Goal: Task Accomplishment & Management: Use online tool/utility

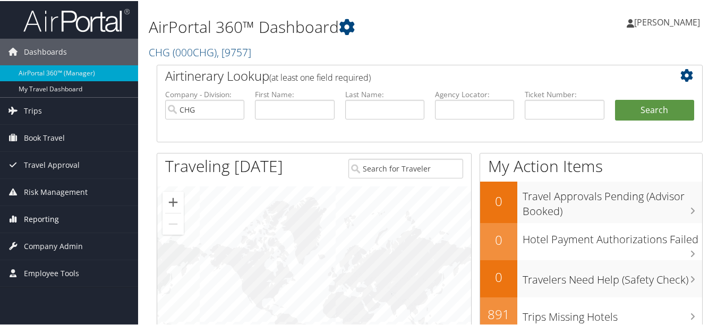
click at [46, 225] on span "Reporting" at bounding box center [41, 218] width 35 height 27
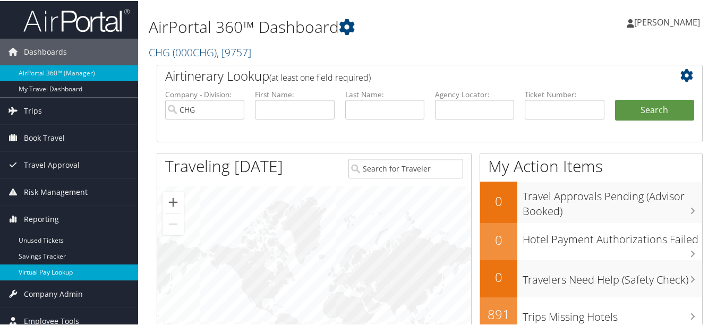
click at [57, 270] on link "Virtual Pay Lookup" at bounding box center [69, 271] width 138 height 16
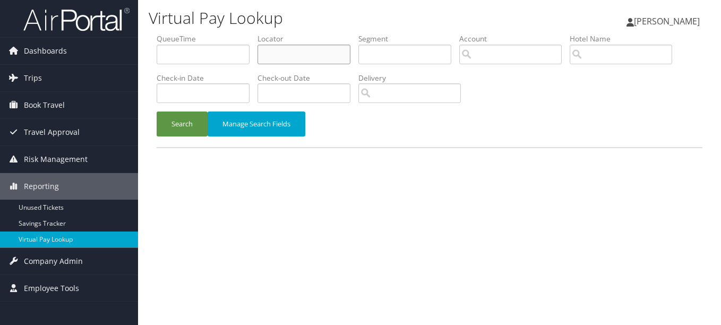
click at [305, 45] on input "text" at bounding box center [303, 55] width 93 height 20
paste input "GYRMOC"
type input "GYRMOC"
click at [157, 111] on button "Search" at bounding box center [182, 123] width 51 height 25
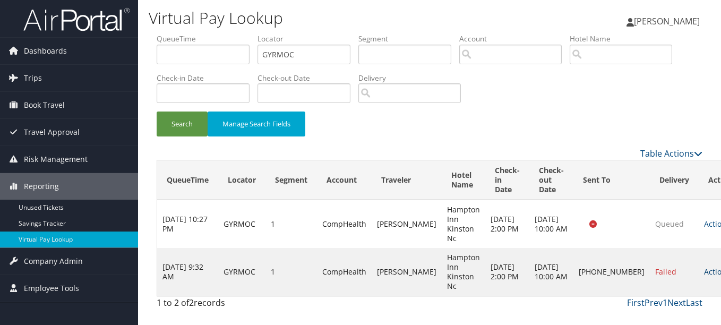
click at [704, 274] on link "Actions" at bounding box center [720, 271] width 33 height 10
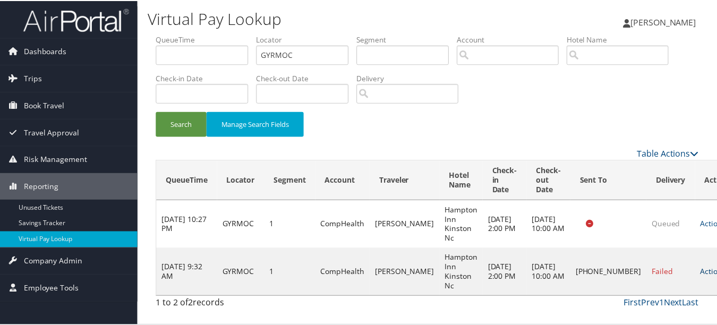
scroll to position [26, 0]
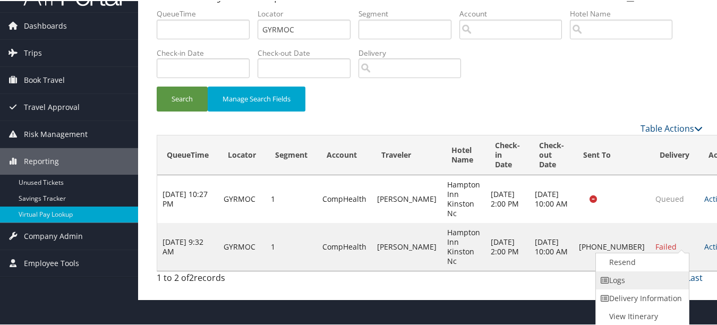
click at [669, 281] on link "Logs" at bounding box center [641, 279] width 91 height 18
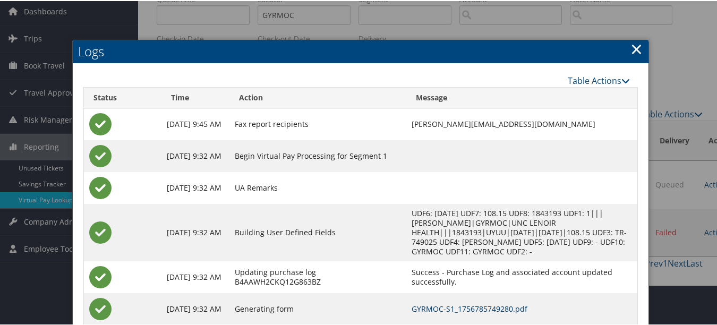
scroll to position [91, 0]
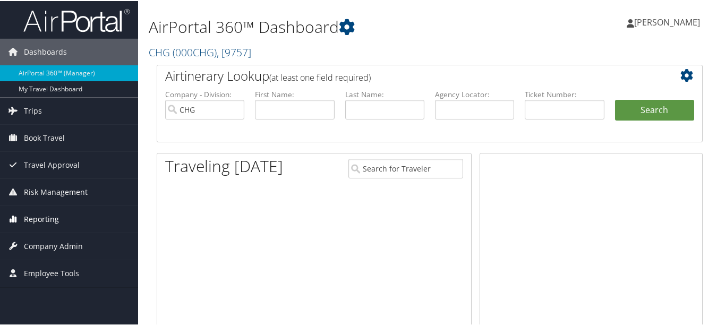
click at [38, 223] on span "Reporting" at bounding box center [41, 218] width 35 height 27
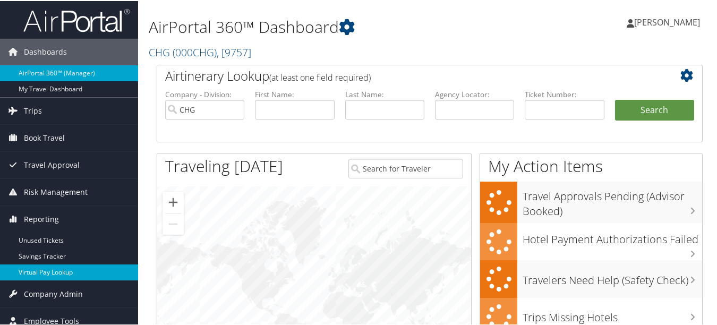
click at [38, 266] on link "Virtual Pay Lookup" at bounding box center [69, 271] width 138 height 16
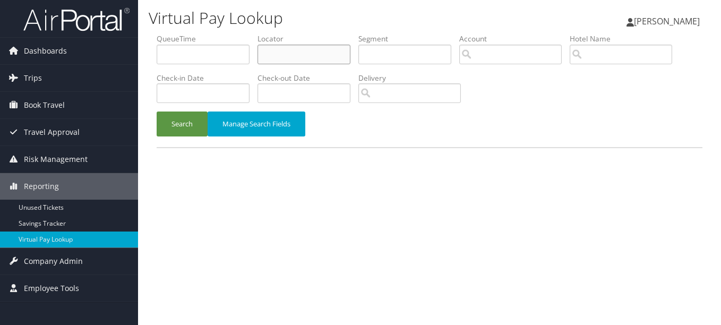
click at [287, 58] on input "text" at bounding box center [303, 55] width 93 height 20
paste input "QDGAAM"
click at [157, 111] on button "Search" at bounding box center [182, 123] width 51 height 25
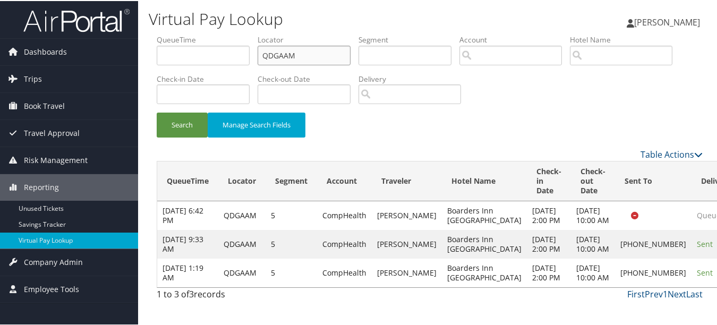
scroll to position [28, 0]
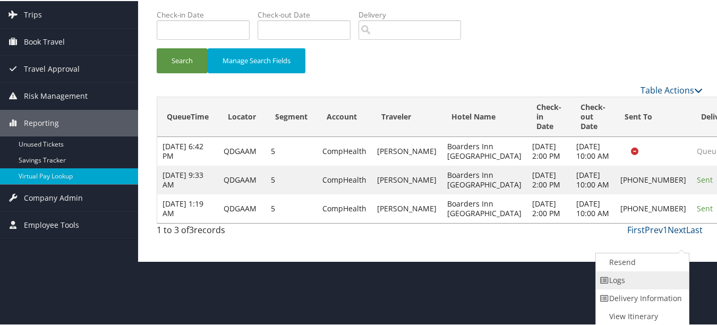
click at [672, 286] on link "Logs" at bounding box center [641, 279] width 91 height 18
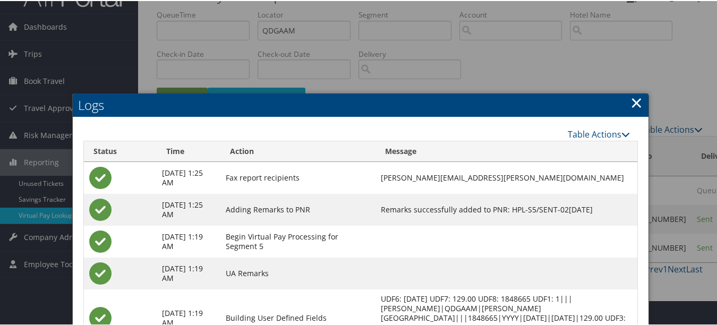
scroll to position [0, 0]
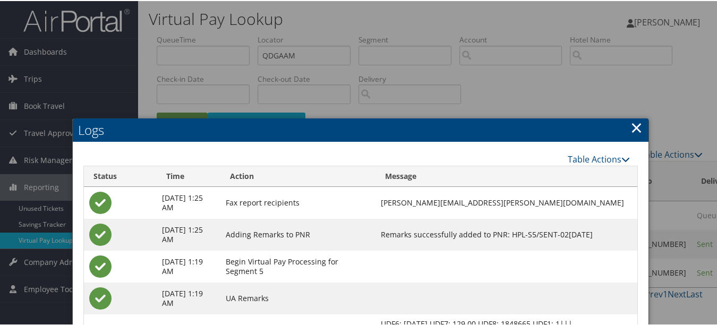
click at [621, 125] on h2 "Logs" at bounding box center [360, 128] width 575 height 23
click at [630, 123] on link "×" at bounding box center [636, 126] width 12 height 21
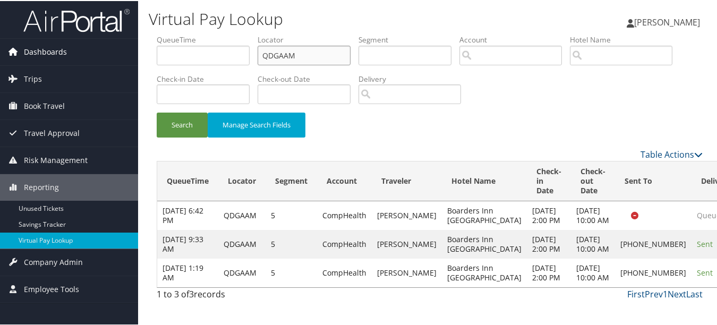
drag, startPoint x: 323, startPoint y: 52, endPoint x: 122, endPoint y: 52, distance: 201.2
click at [134, 52] on div "Dashboards AirPortal 360™ (Manager) My Travel Dashboard Trips Airtinerary® Look…" at bounding box center [360, 162] width 721 height 325
paste input "AREQLZ"
click at [157, 111] on button "Search" at bounding box center [182, 123] width 51 height 25
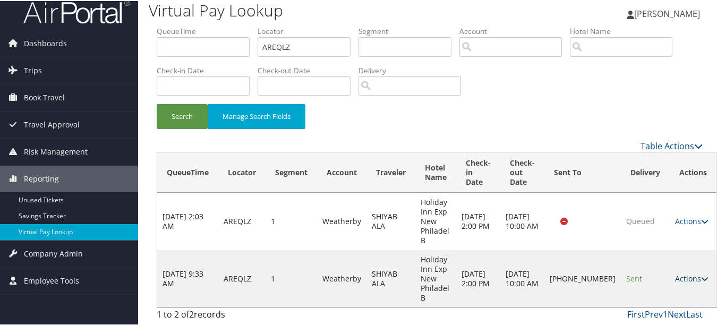
click at [675, 275] on link "Actions" at bounding box center [691, 277] width 33 height 10
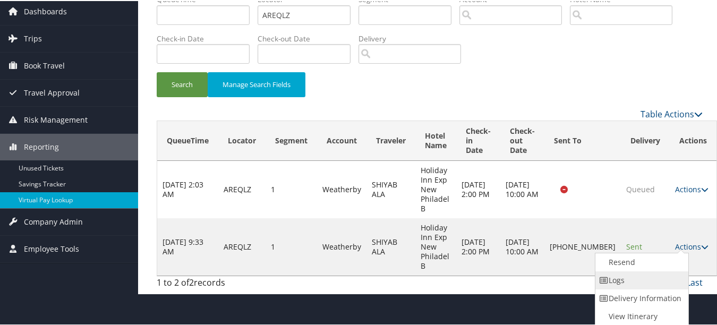
click at [670, 287] on link "Logs" at bounding box center [640, 279] width 91 height 18
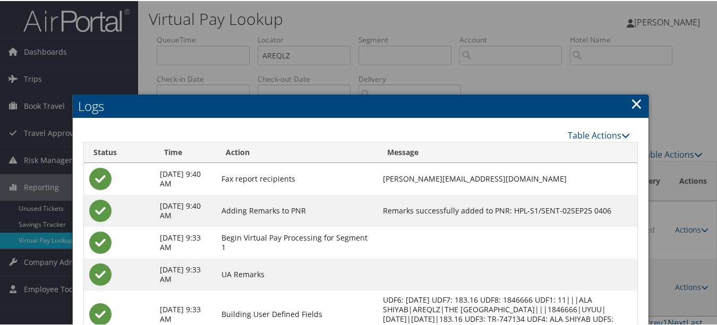
click at [630, 106] on link "×" at bounding box center [636, 102] width 12 height 21
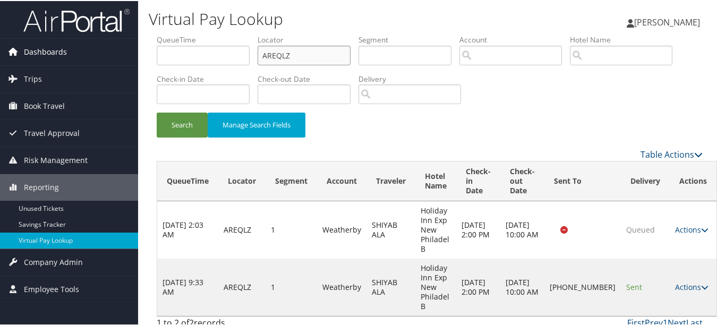
drag, startPoint x: 309, startPoint y: 52, endPoint x: 111, endPoint y: 51, distance: 198.0
click at [111, 52] on div "Dashboards AirPortal 360™ (Manager) My Travel Dashboard Trips Airtinerary® Look…" at bounding box center [360, 166] width 721 height 333
paste input "CEMNZM"
click at [157, 111] on button "Search" at bounding box center [182, 123] width 51 height 25
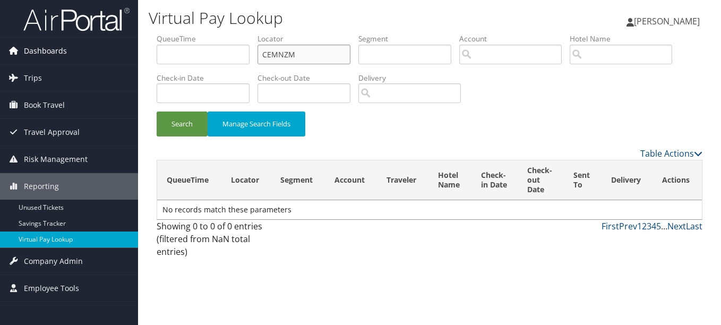
drag, startPoint x: 327, startPoint y: 52, endPoint x: 116, endPoint y: 46, distance: 211.4
click at [116, 46] on div "Dashboards AirPortal 360™ (Manager) My Travel Dashboard Trips Airtinerary® Look…" at bounding box center [360, 162] width 721 height 325
paste input "SLAWLQ"
click at [157, 111] on button "Search" at bounding box center [182, 123] width 51 height 25
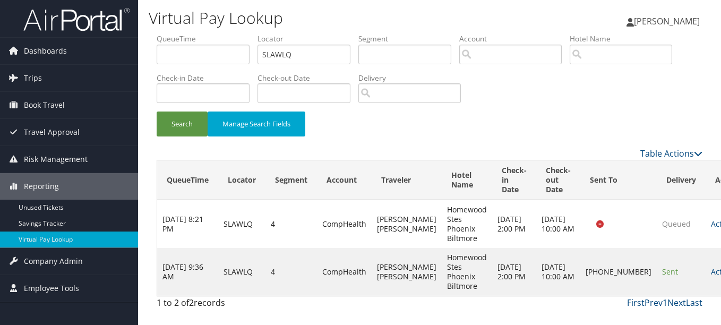
click at [705, 265] on td "Actions Resend Logs Delivery Information View Itinerary" at bounding box center [728, 272] width 47 height 48
click at [711, 269] on link "Actions" at bounding box center [727, 271] width 33 height 10
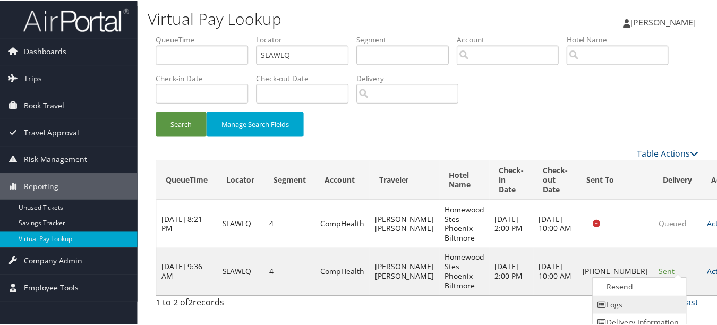
scroll to position [26, 0]
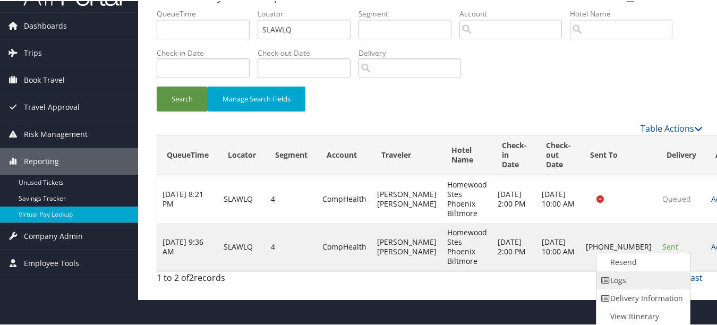
click at [661, 287] on link "Logs" at bounding box center [641, 279] width 91 height 18
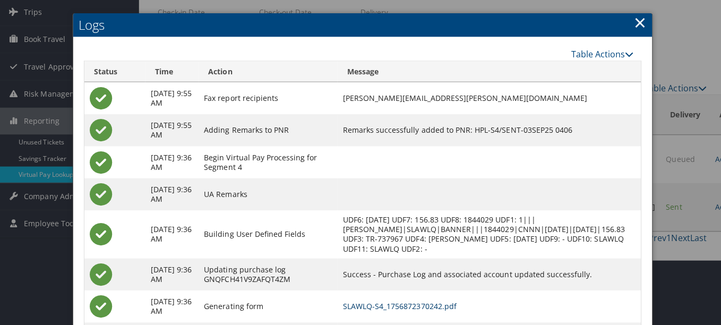
scroll to position [0, 0]
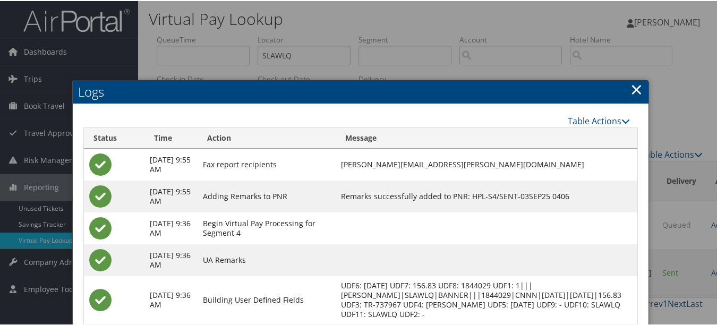
click at [634, 81] on link "×" at bounding box center [636, 88] width 12 height 21
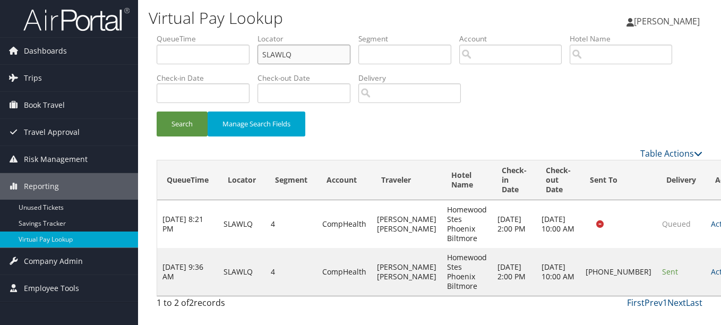
drag, startPoint x: 287, startPoint y: 46, endPoint x: 141, endPoint y: 43, distance: 145.5
click at [157, 43] on form "QueueTime Locator SLAWLQ Segment Account Traveler Hotel Name Check-in Date Chec…" at bounding box center [430, 90] width 546 height 114
paste input "GCNCCT"
click at [157, 111] on button "Search" at bounding box center [182, 123] width 51 height 25
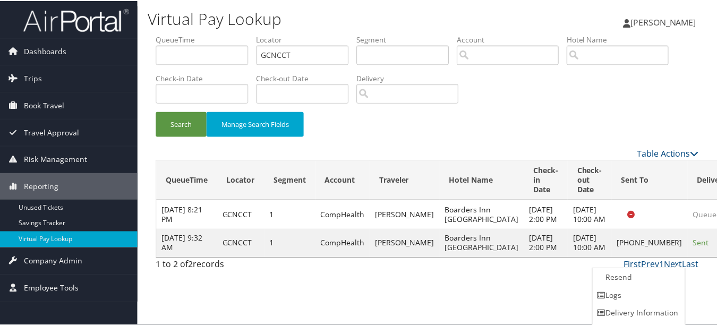
scroll to position [16, 0]
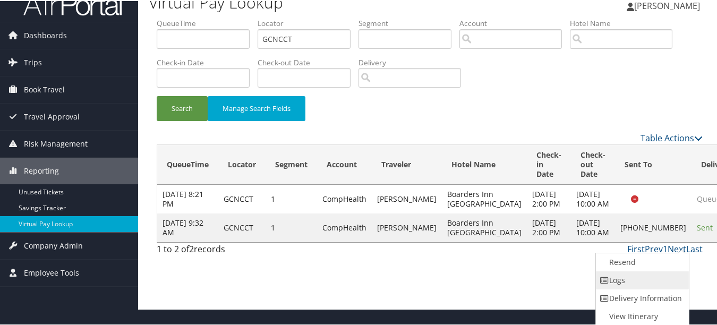
click at [666, 278] on link "Logs" at bounding box center [641, 279] width 91 height 18
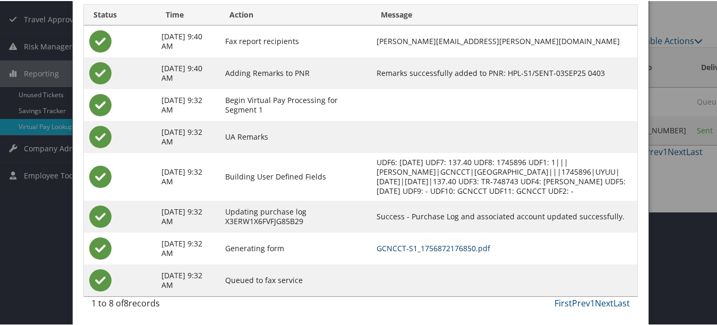
scroll to position [0, 0]
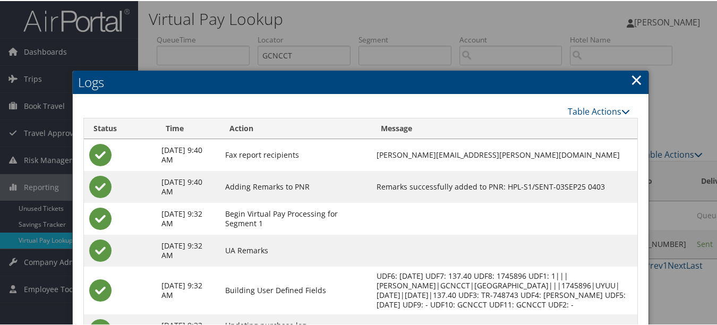
click at [636, 73] on link "×" at bounding box center [636, 78] width 12 height 21
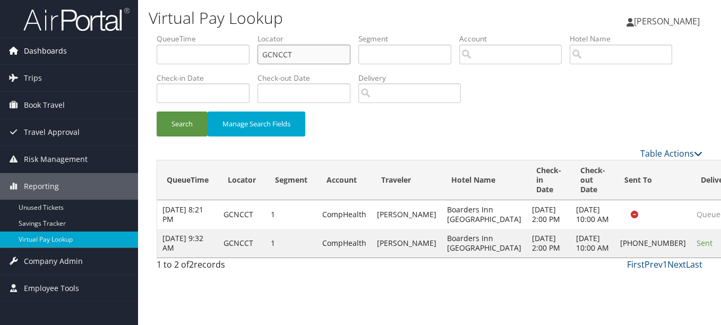
drag, startPoint x: 337, startPoint y: 45, endPoint x: 77, endPoint y: 42, distance: 259.6
click at [77, 42] on div "Dashboards AirPortal 360™ (Manager) My Travel Dashboard Trips Airtinerary® Look…" at bounding box center [360, 162] width 721 height 325
paste input "AREQLZ"
click at [157, 111] on button "Search" at bounding box center [182, 123] width 51 height 25
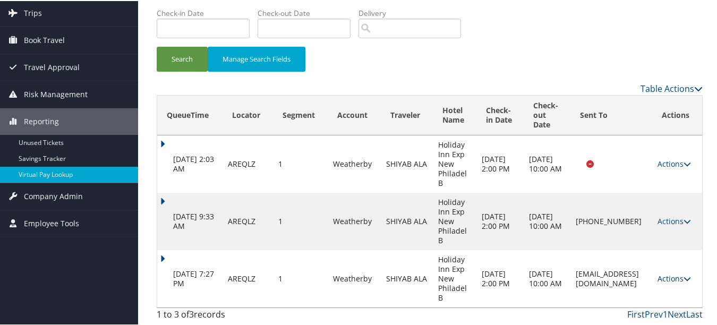
click at [662, 276] on link "Actions" at bounding box center [673, 277] width 33 height 10
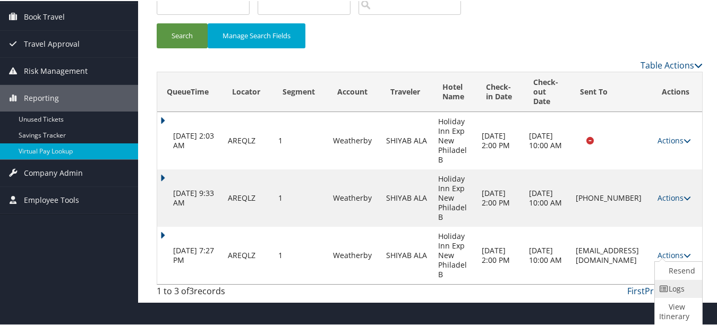
click at [665, 282] on link "Logs" at bounding box center [677, 288] width 45 height 18
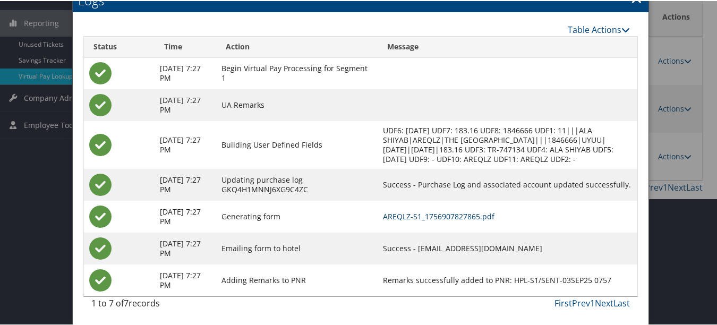
scroll to position [0, 0]
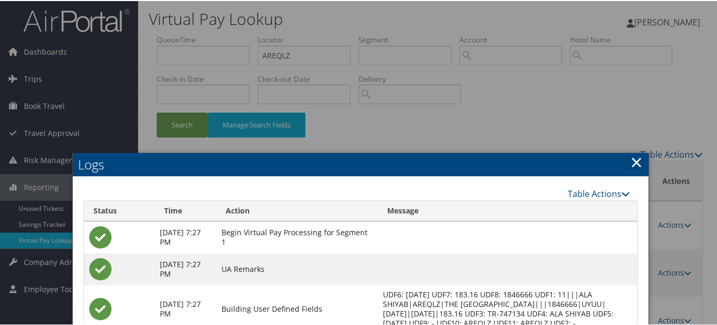
click at [630, 163] on link "×" at bounding box center [636, 160] width 12 height 21
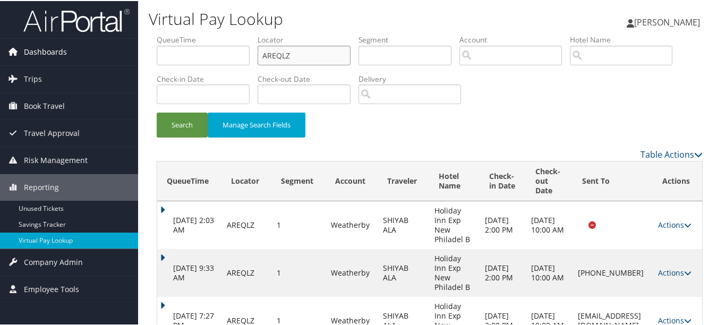
drag, startPoint x: 309, startPoint y: 54, endPoint x: 134, endPoint y: 45, distance: 175.4
click at [144, 47] on div "Virtual Pay Lookup Luke Perry Luke Perry My Settings Travel Agency Contacts Vie…" at bounding box center [429, 181] width 583 height 362
paste input "GGIWTU"
click at [157, 111] on button "Search" at bounding box center [182, 123] width 51 height 25
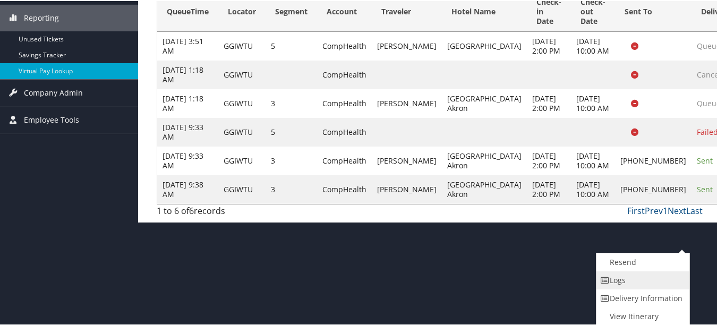
click at [662, 283] on link "Logs" at bounding box center [641, 279] width 91 height 18
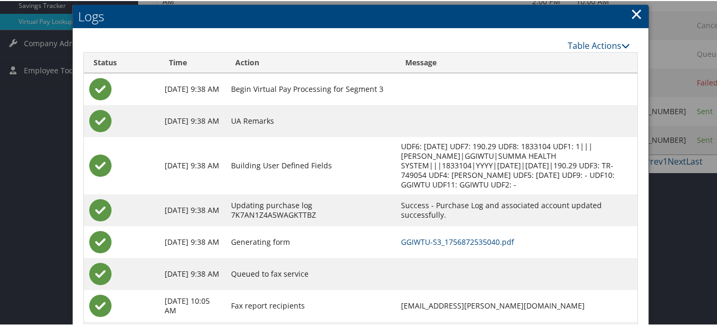
scroll to position [276, 0]
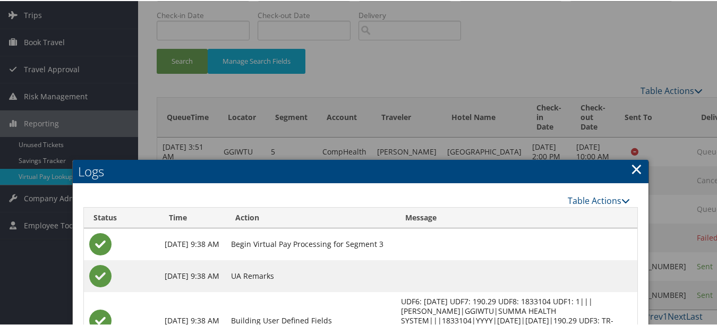
click at [633, 176] on link "×" at bounding box center [636, 167] width 12 height 21
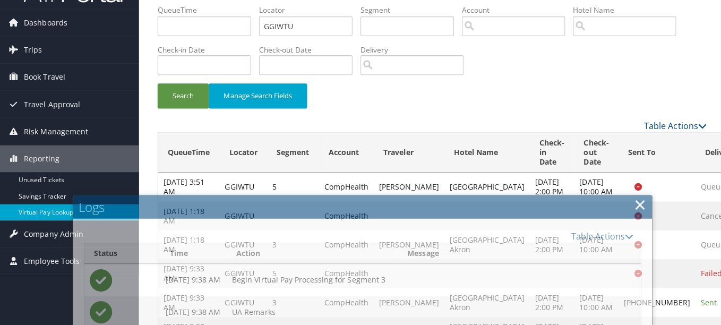
scroll to position [0, 0]
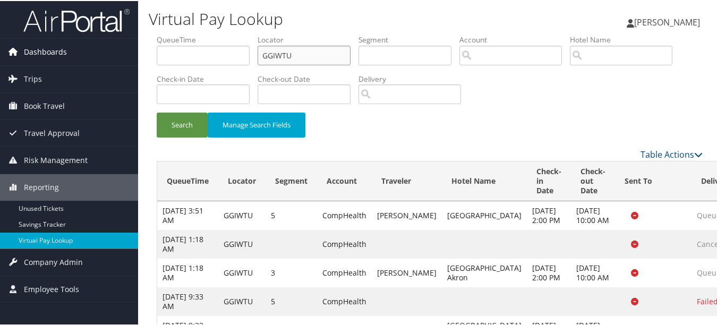
drag, startPoint x: 280, startPoint y: 54, endPoint x: 113, endPoint y: 51, distance: 166.7
click at [114, 51] on div "Dashboards AirPortal 360™ (Manager) My Travel Dashboard Trips Airtinerary® Look…" at bounding box center [360, 195] width 721 height 391
paste input "ETYMPQ"
click at [157, 111] on button "Search" at bounding box center [182, 123] width 51 height 25
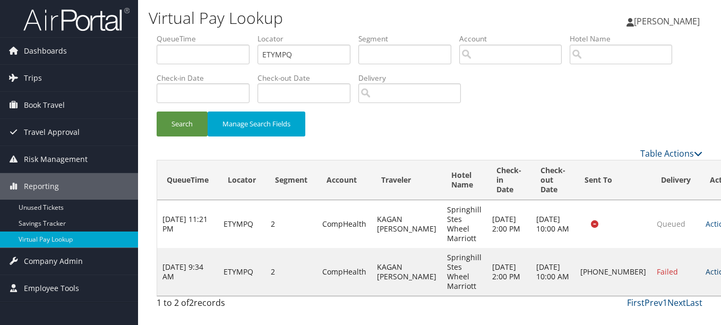
click at [705, 267] on link "Actions" at bounding box center [721, 271] width 33 height 10
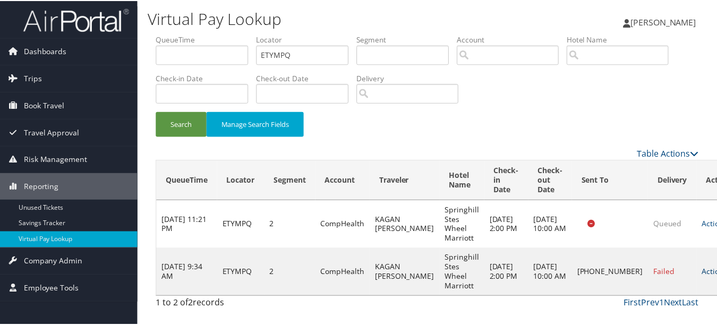
scroll to position [26, 0]
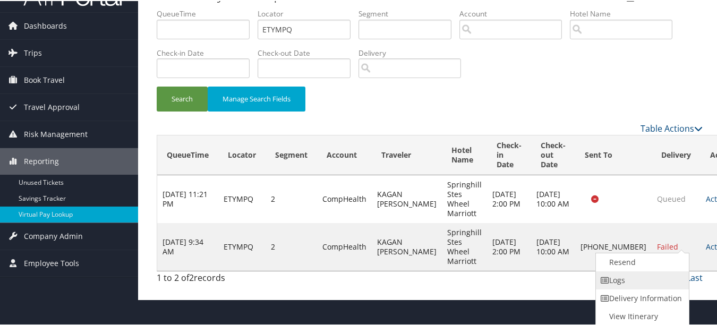
click at [676, 279] on link "Logs" at bounding box center [641, 279] width 91 height 18
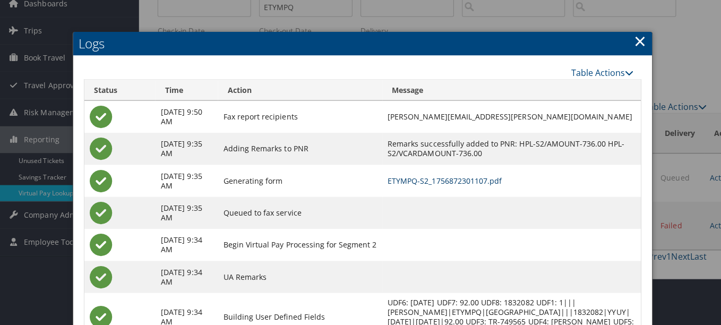
scroll to position [0, 0]
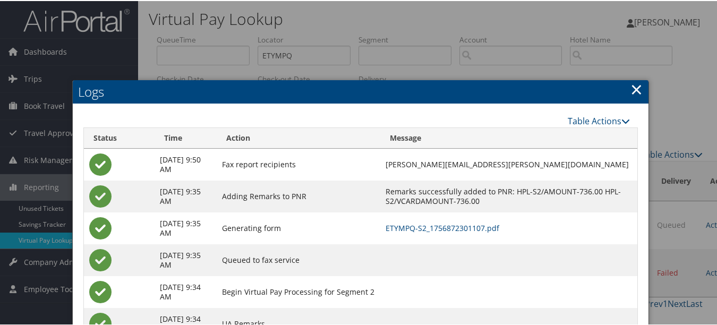
click at [632, 85] on link "×" at bounding box center [636, 88] width 12 height 21
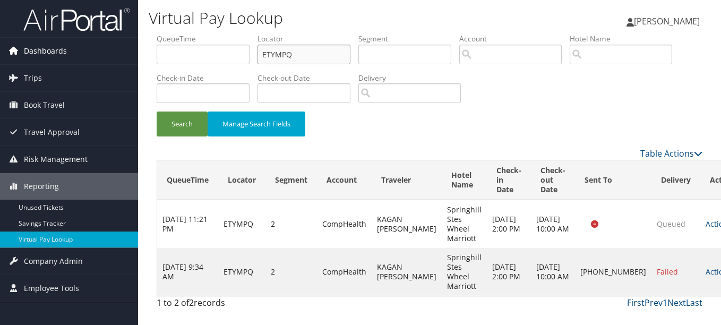
drag, startPoint x: 313, startPoint y: 49, endPoint x: 36, endPoint y: 49, distance: 277.1
click at [42, 49] on div "Dashboards AirPortal 360™ (Manager) My Travel Dashboard Trips Airtinerary® Look…" at bounding box center [360, 162] width 721 height 325
paste input "GUNDNW"
click at [157, 111] on button "Search" at bounding box center [182, 123] width 51 height 25
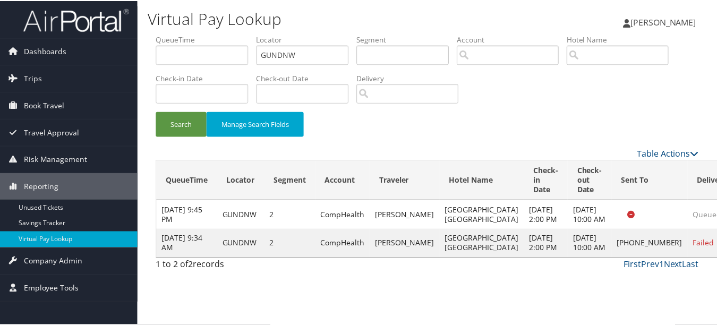
scroll to position [26, 0]
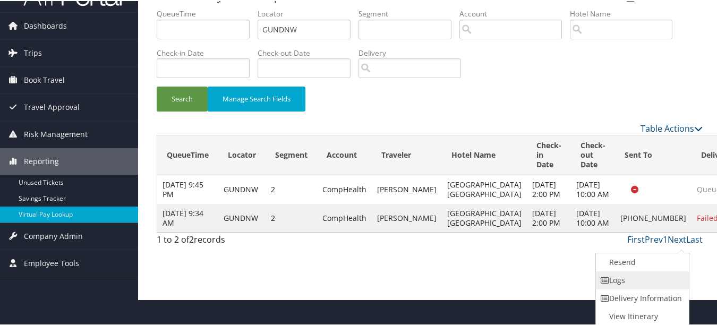
click at [671, 278] on link "Logs" at bounding box center [641, 279] width 91 height 18
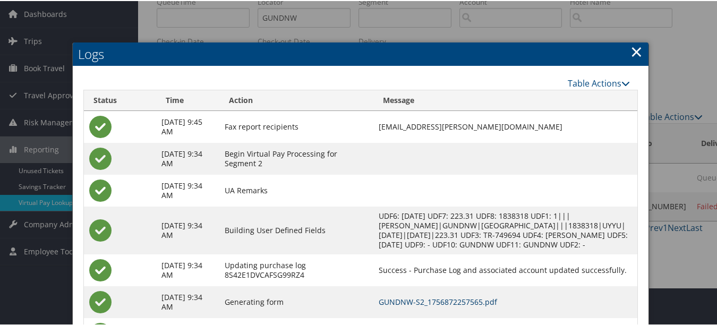
scroll to position [0, 0]
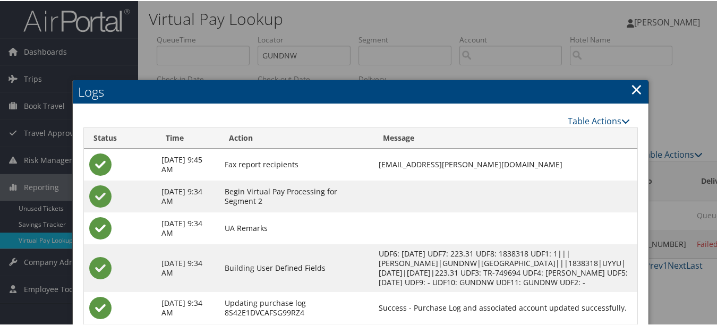
click at [631, 87] on link "×" at bounding box center [636, 88] width 12 height 21
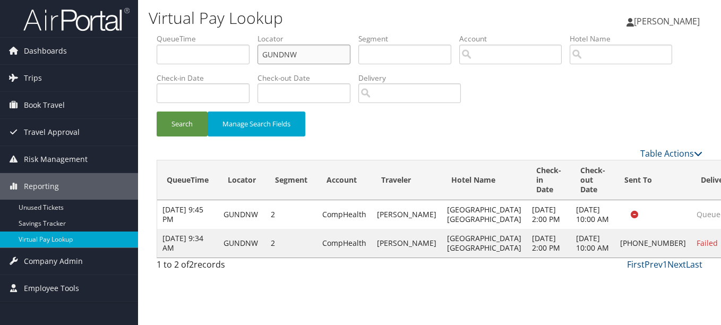
drag, startPoint x: 337, startPoint y: 57, endPoint x: 219, endPoint y: 53, distance: 118.4
click at [219, 33] on ul "QueueTime Locator GUNDNW Segment Account Traveler Hotel Name Check-in Date Chec…" at bounding box center [430, 33] width 546 height 0
paste input "QPBLNU"
type input "QPBLNU"
click at [157, 111] on button "Search" at bounding box center [182, 123] width 51 height 25
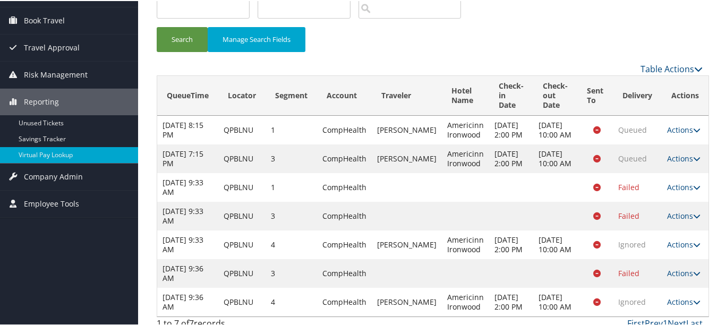
scroll to position [133, 0]
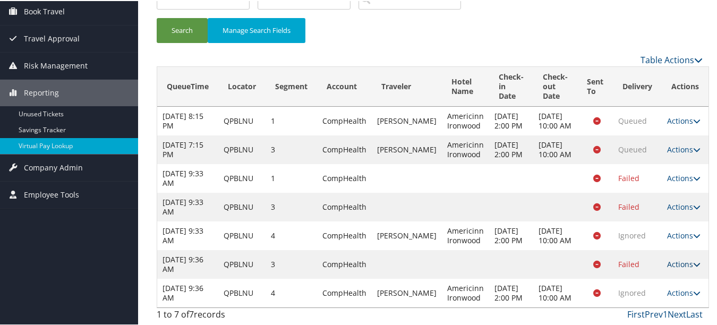
click at [669, 258] on link "Actions" at bounding box center [683, 263] width 33 height 10
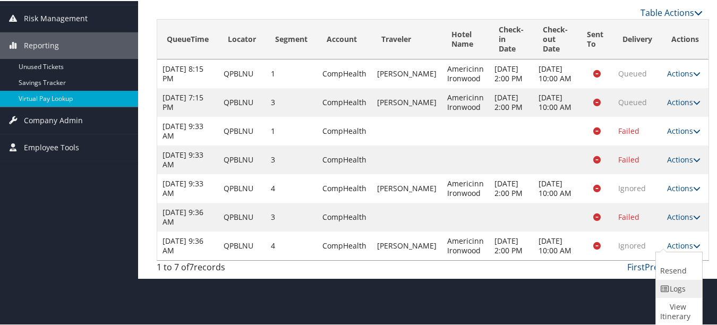
click at [673, 289] on link "Logs" at bounding box center [678, 288] width 44 height 18
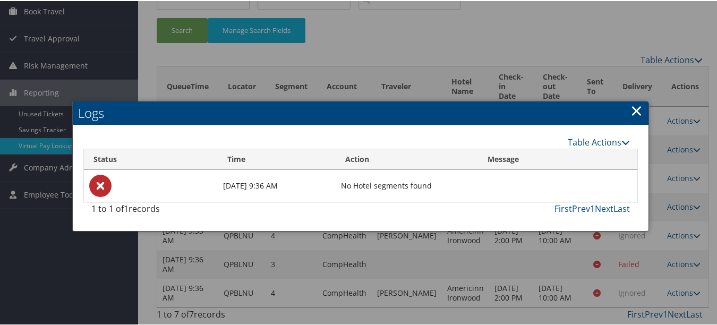
click at [631, 99] on link "×" at bounding box center [636, 109] width 12 height 21
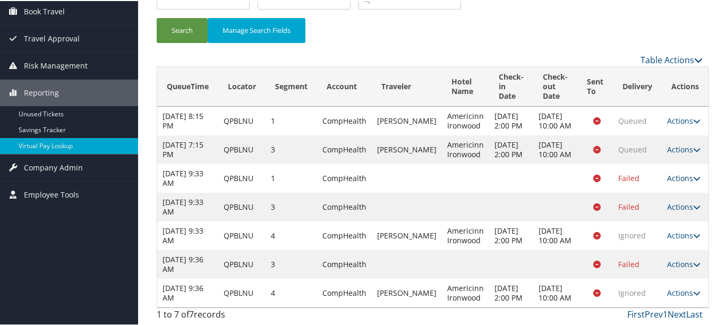
click at [693, 174] on icon at bounding box center [696, 177] width 7 height 7
click at [682, 230] on link "Logs" at bounding box center [678, 239] width 44 height 18
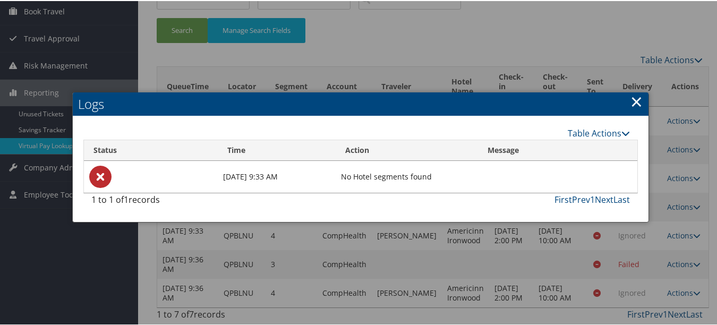
click at [630, 90] on link "×" at bounding box center [636, 100] width 12 height 21
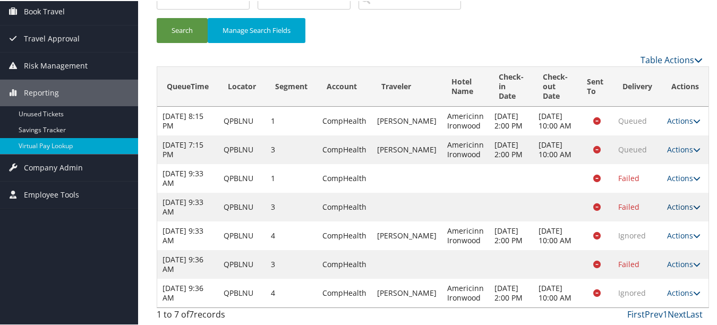
click at [677, 201] on link "Actions" at bounding box center [683, 206] width 33 height 10
click at [673, 259] on link "Logs" at bounding box center [678, 268] width 44 height 18
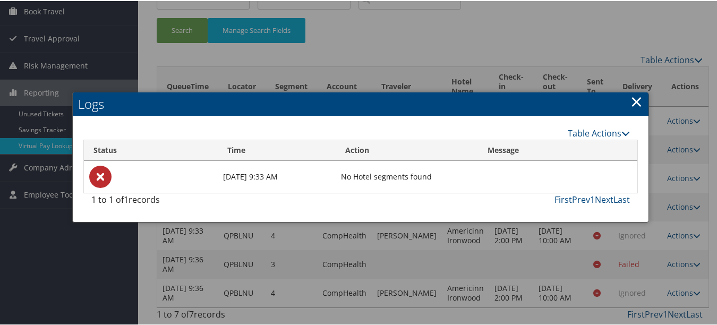
click at [630, 90] on link "×" at bounding box center [636, 100] width 12 height 21
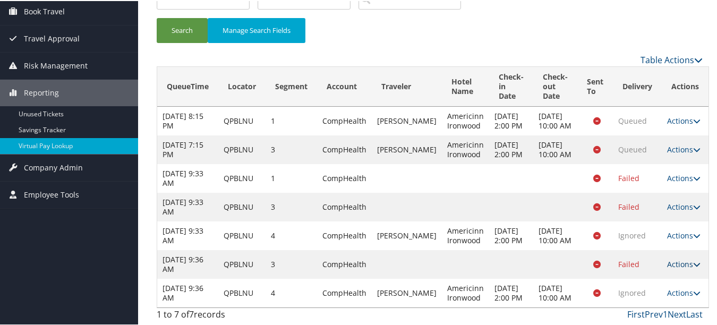
click at [672, 258] on link "Actions" at bounding box center [683, 263] width 33 height 10
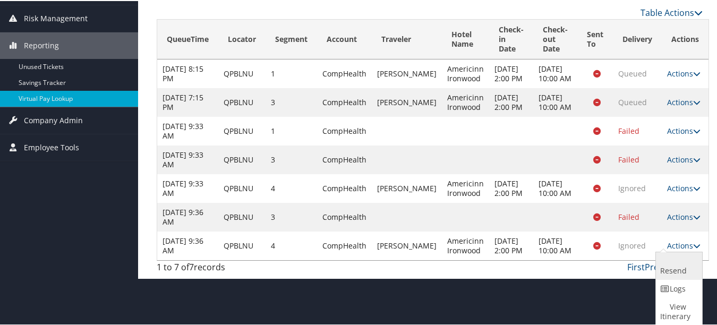
click at [675, 272] on link "Resend" at bounding box center [678, 265] width 44 height 28
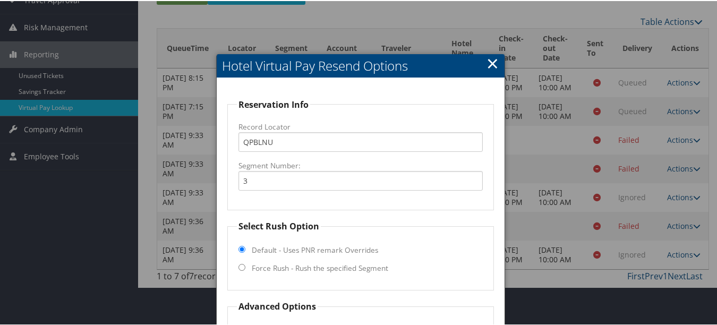
scroll to position [220, 0]
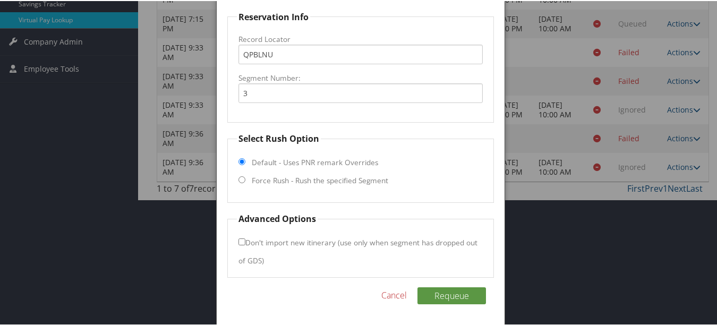
click at [271, 176] on label "Force Rush - Rush the specified Segment" at bounding box center [320, 179] width 136 height 11
click at [245, 176] on input "Force Rush - Rush the specified Segment" at bounding box center [241, 178] width 7 height 7
radio input "true"
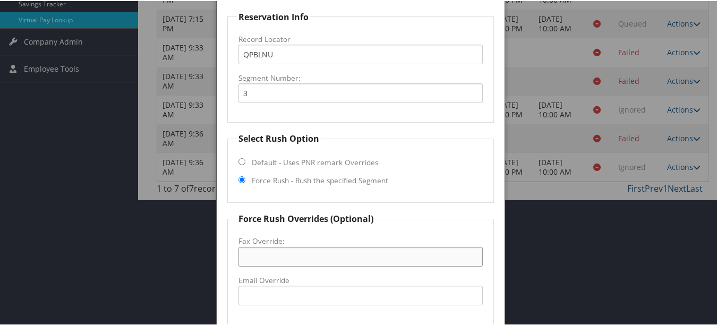
click at [291, 251] on input "Fax Override:" at bounding box center [360, 256] width 244 height 20
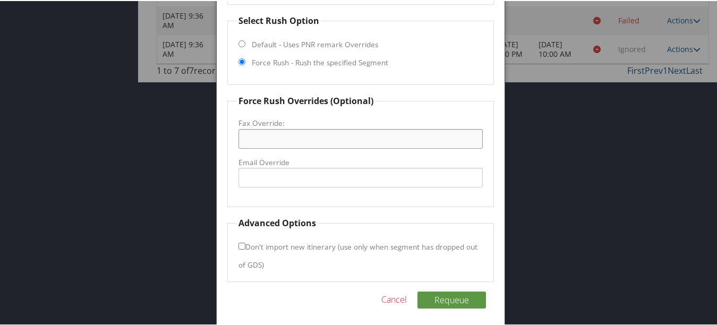
scroll to position [342, 0]
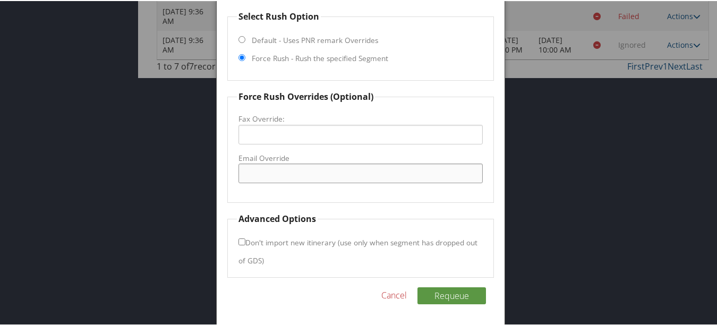
click at [293, 169] on input "Email Override" at bounding box center [360, 172] width 244 height 20
type input "ecare@chghealthcare.com"
click at [447, 293] on button "Requeue" at bounding box center [451, 294] width 68 height 17
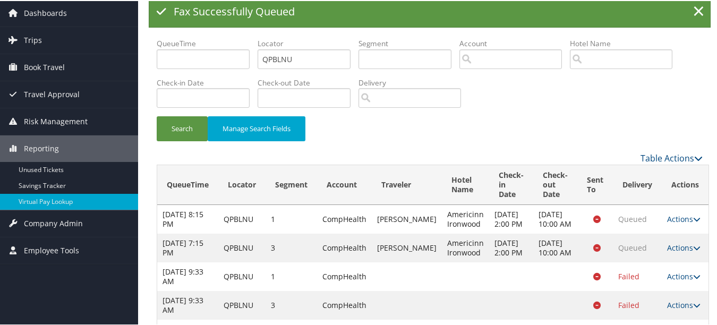
scroll to position [0, 0]
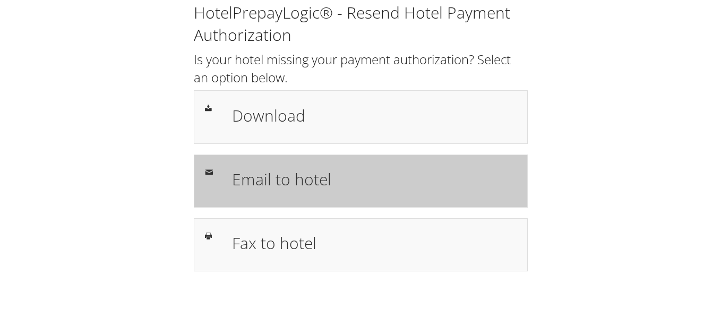
click at [368, 203] on div "Email to hotel" at bounding box center [361, 180] width 334 height 53
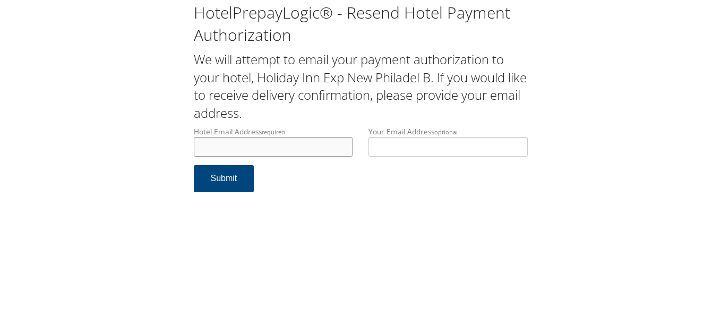
click at [272, 149] on input "Hotel Email Address required" at bounding box center [273, 147] width 159 height 20
type input "fdnphex@gmail.com"
click at [305, 228] on div "HotelPrepayLogic® - Resend Hotel Payment Authorization We will attempt to email…" at bounding box center [360, 162] width 721 height 325
click at [253, 178] on button "Submit" at bounding box center [224, 178] width 61 height 27
drag, startPoint x: 242, startPoint y: 146, endPoint x: 155, endPoint y: 145, distance: 87.1
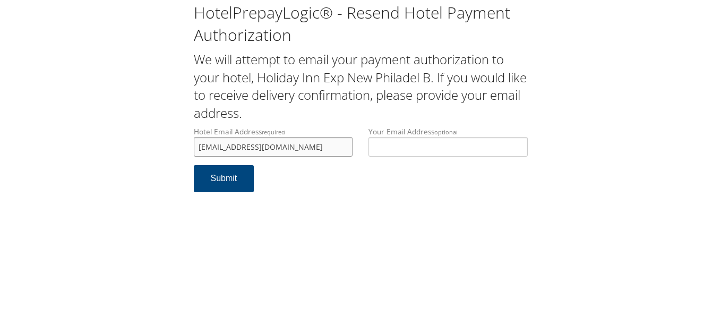
click at [155, 145] on div "HotelPrepayLogic® - Resend Hotel Payment Authorization We will attempt to email…" at bounding box center [361, 101] width 700 height 203
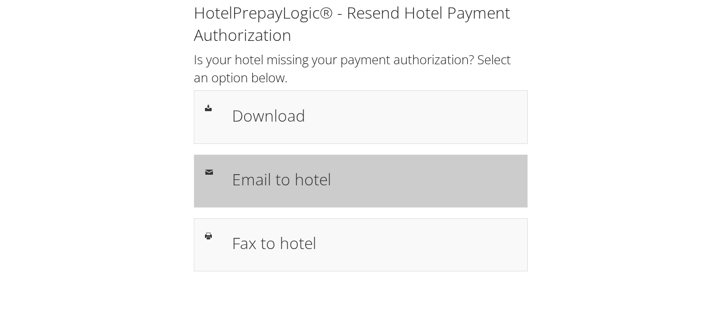
click at [392, 160] on div "Email to hotel" at bounding box center [361, 180] width 334 height 53
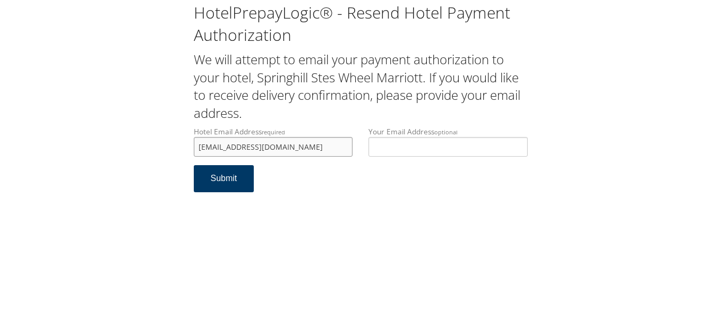
type input "[EMAIL_ADDRESS][DOMAIN_NAME]"
click at [232, 177] on button "Submit" at bounding box center [224, 178] width 61 height 27
drag, startPoint x: 308, startPoint y: 145, endPoint x: 78, endPoint y: 136, distance: 230.6
click at [78, 136] on div "HotelPrepayLogic® - Resend Hotel Payment Authorization We will attempt to email…" at bounding box center [361, 101] width 700 height 203
paste input ""[EMAIL_ADDRESS][PERSON_NAME][DOMAIN_NAME] Rep stated credit auth was not on fi…"
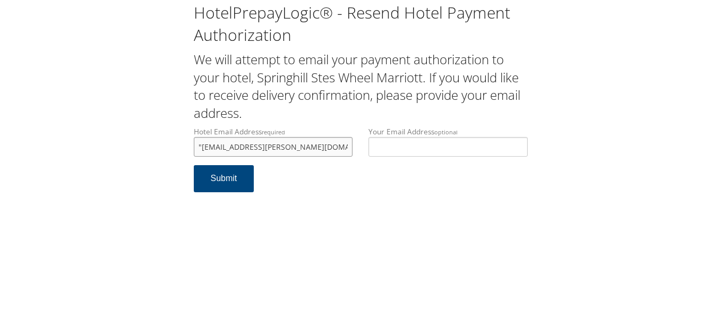
scroll to position [0, 576]
type input "[EMAIL_ADDRESS][DOMAIN_NAME]"
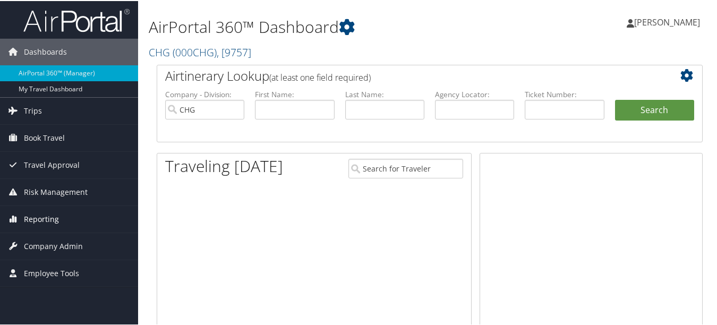
click at [65, 212] on link "Reporting" at bounding box center [69, 218] width 138 height 27
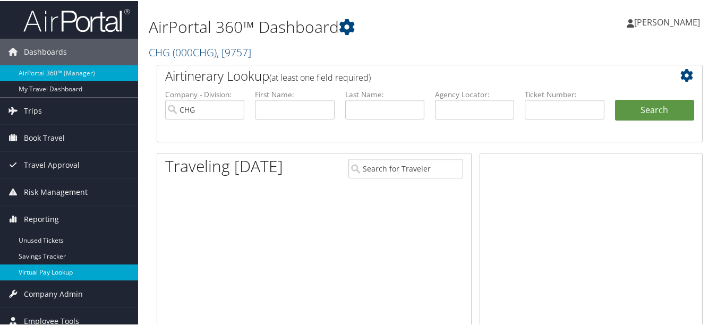
click at [54, 269] on link "Virtual Pay Lookup" at bounding box center [69, 271] width 138 height 16
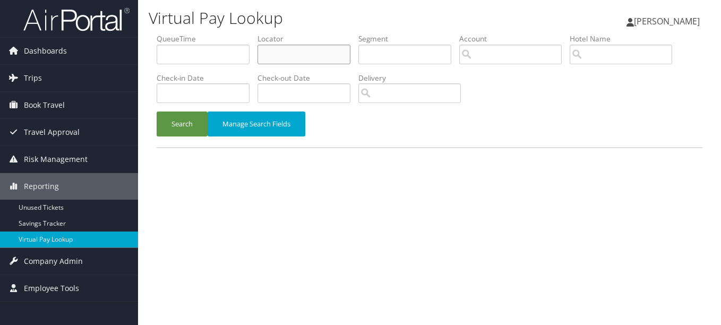
click at [286, 55] on input "text" at bounding box center [303, 55] width 93 height 20
paste input "GBUHUV"
click at [157, 111] on button "Search" at bounding box center [182, 123] width 51 height 25
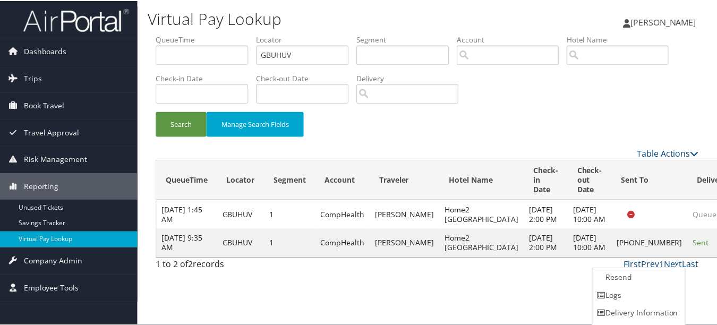
scroll to position [16, 0]
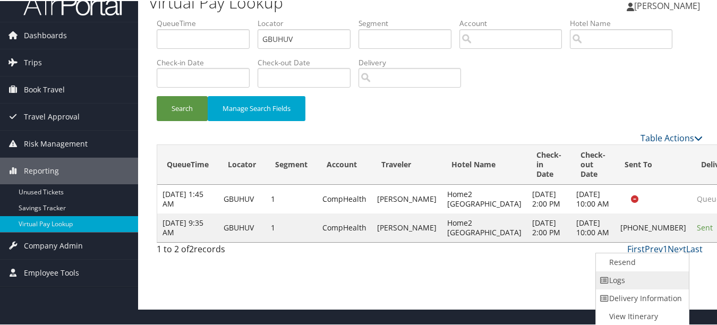
click at [659, 270] on link "Logs" at bounding box center [641, 279] width 91 height 18
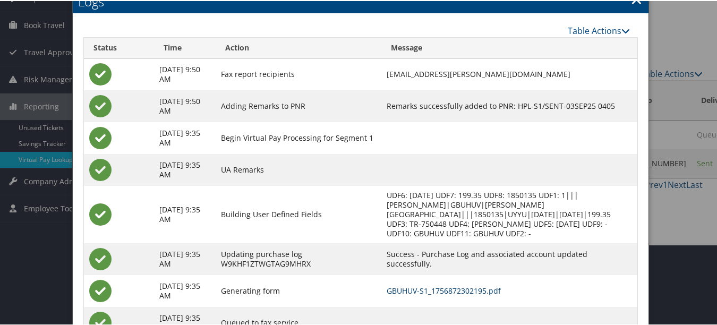
scroll to position [0, 0]
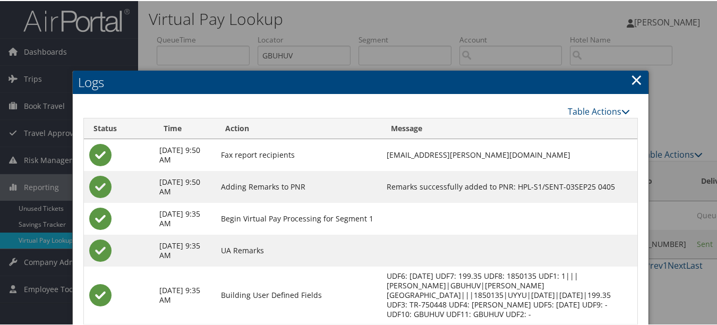
click at [638, 81] on link "×" at bounding box center [636, 78] width 12 height 21
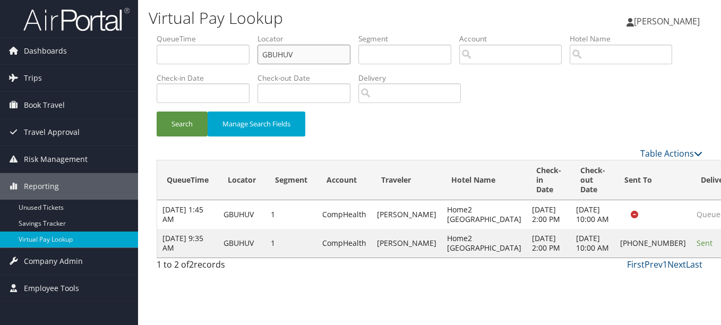
drag, startPoint x: 338, startPoint y: 58, endPoint x: 157, endPoint y: 51, distance: 181.7
click at [166, 33] on ul "QueueTime Locator GBUHUV Segment Account Traveler Hotel Name Check-in Date Chec…" at bounding box center [430, 33] width 546 height 0
paste input "IYOECR"
click at [157, 111] on button "Search" at bounding box center [182, 123] width 51 height 25
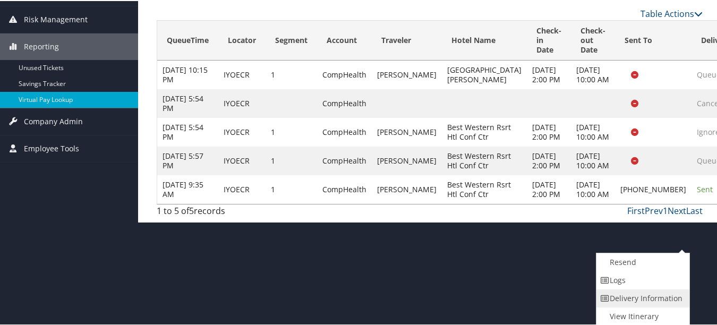
click at [671, 289] on link "Delivery Information" at bounding box center [641, 297] width 91 height 18
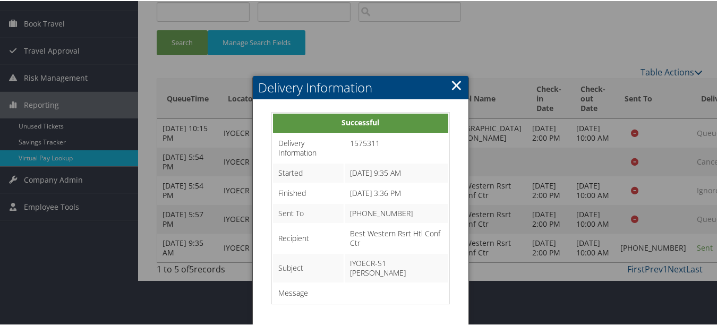
click at [455, 73] on link "×" at bounding box center [456, 83] width 12 height 21
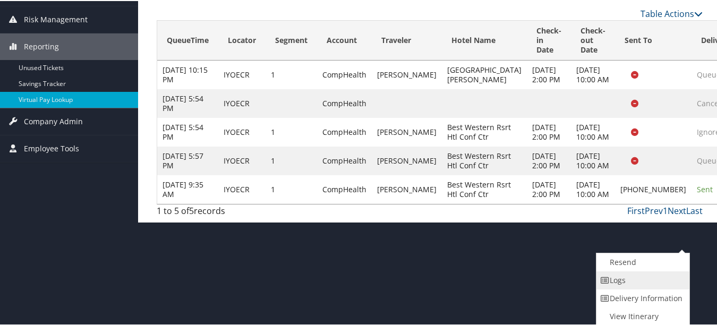
click at [673, 287] on link "Logs" at bounding box center [641, 279] width 91 height 18
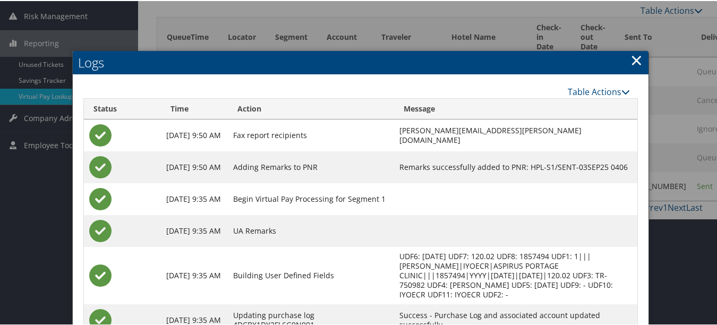
scroll to position [25, 0]
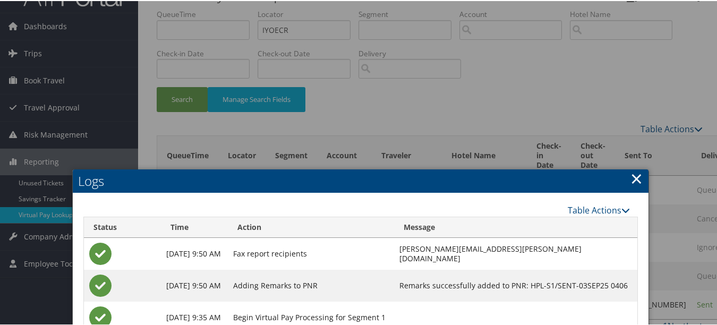
click at [636, 177] on link "×" at bounding box center [636, 177] width 12 height 21
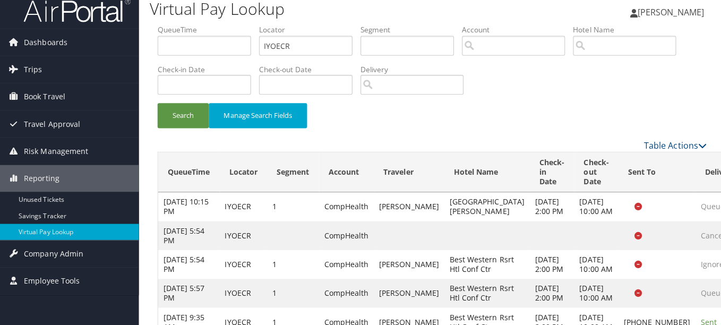
scroll to position [0, 0]
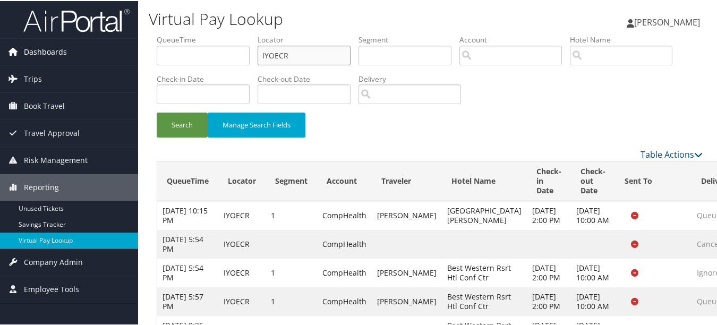
paste input "CAHSJJ"
drag, startPoint x: 329, startPoint y: 56, endPoint x: 35, endPoint y: 55, distance: 294.6
click at [35, 55] on div "Dashboards AirPortal 360™ (Manager) My Travel Dashboard Trips Airtinerary® Look…" at bounding box center [360, 181] width 721 height 362
click at [157, 111] on button "Search" at bounding box center [182, 123] width 51 height 25
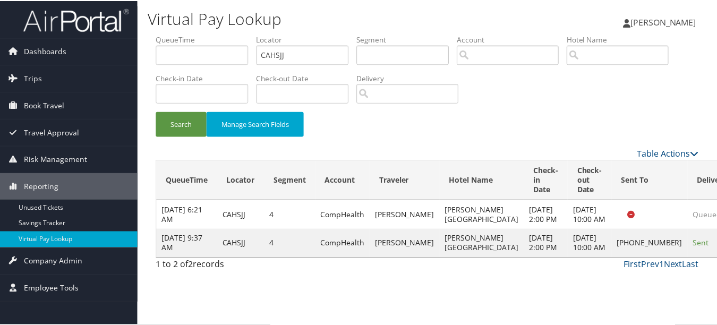
scroll to position [16, 0]
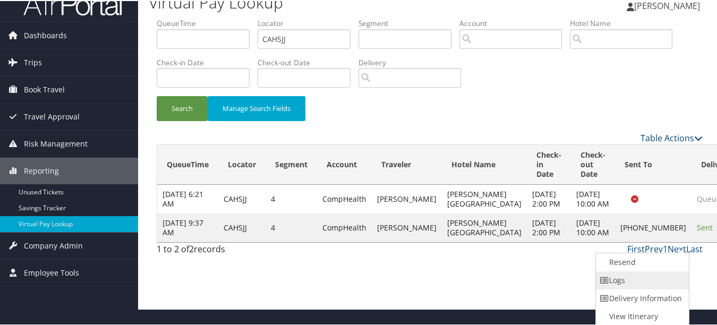
click at [624, 275] on link "Logs" at bounding box center [641, 279] width 91 height 18
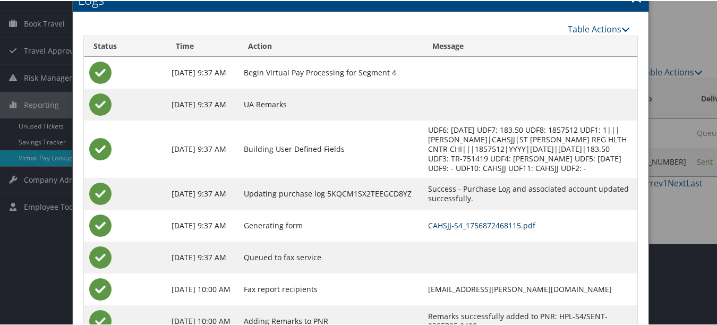
scroll to position [0, 0]
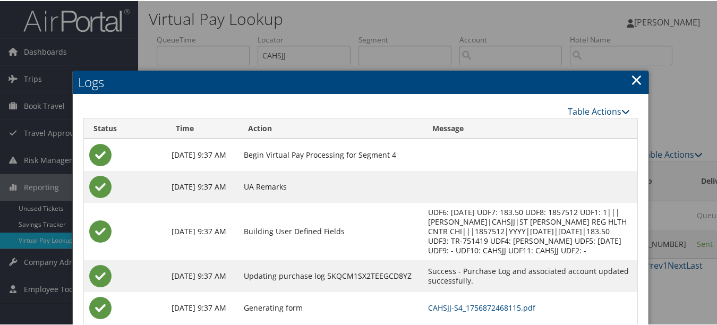
click at [630, 82] on link "×" at bounding box center [636, 78] width 12 height 21
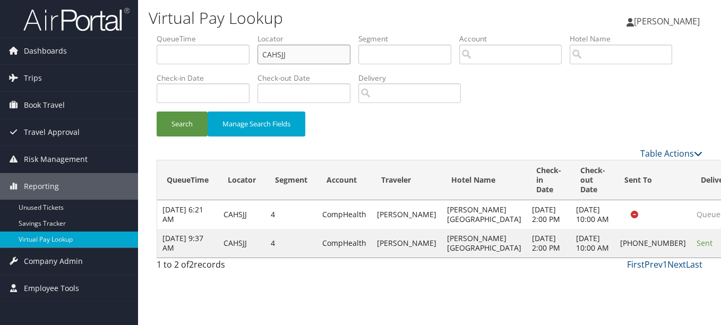
drag, startPoint x: 307, startPoint y: 57, endPoint x: 143, endPoint y: 54, distance: 163.5
click at [217, 33] on ul "QueueTime Locator CAHSJJ Segment Account Traveler Hotel Name Check-in Date Chec…" at bounding box center [430, 33] width 546 height 0
paste input "MGFGPU"
click at [157, 111] on button "Search" at bounding box center [182, 123] width 51 height 25
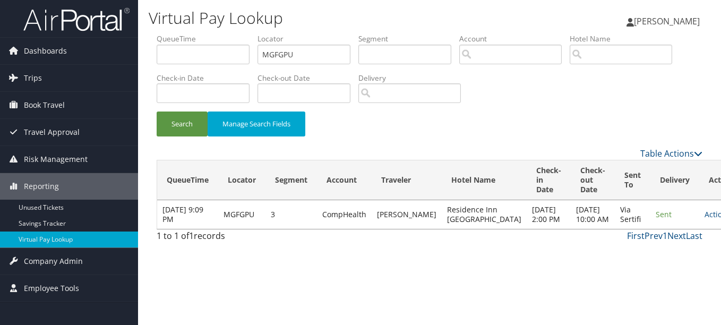
click at [699, 211] on td "Actions Resend Logs View Itinerary" at bounding box center [722, 214] width 47 height 29
click at [704, 217] on link "Actions" at bounding box center [720, 214] width 33 height 10
click at [657, 245] on link "Logs" at bounding box center [657, 253] width 67 height 18
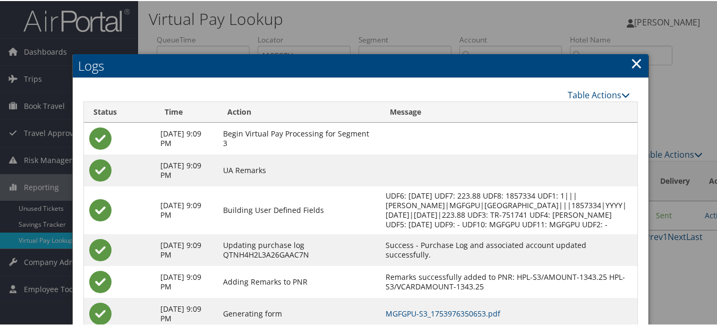
click at [621, 64] on h2 "Logs" at bounding box center [360, 64] width 575 height 23
click at [632, 63] on link "×" at bounding box center [636, 61] width 12 height 21
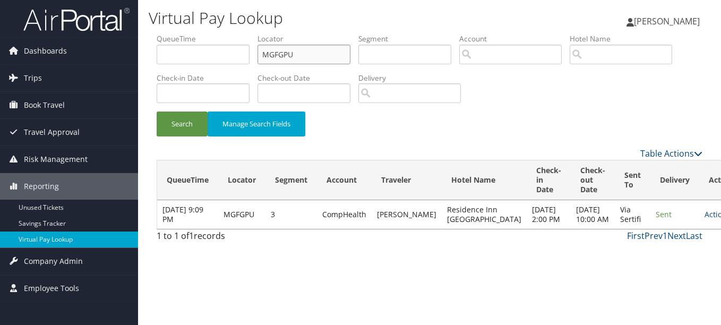
drag, startPoint x: 323, startPoint y: 56, endPoint x: 144, endPoint y: 70, distance: 178.9
click at [146, 70] on div "Virtual Pay Lookup Luke Perry Luke Perry My Settings Travel Agency Contacts Vie…" at bounding box center [429, 162] width 583 height 325
paste input "LQJXCR"
click at [157, 111] on button "Search" at bounding box center [182, 123] width 51 height 25
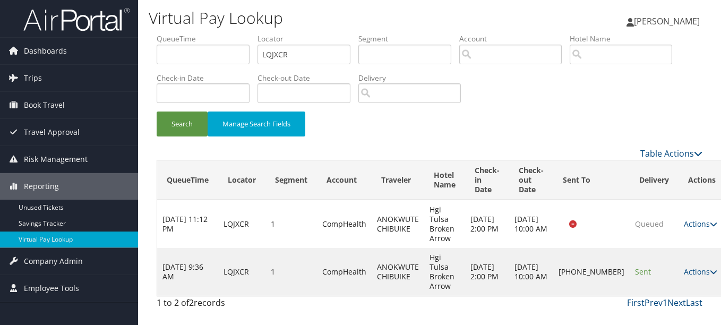
click at [678, 267] on td "Actions Resend Logs Delivery Information View Itinerary" at bounding box center [701, 272] width 47 height 48
click at [684, 266] on link "Actions" at bounding box center [700, 271] width 33 height 10
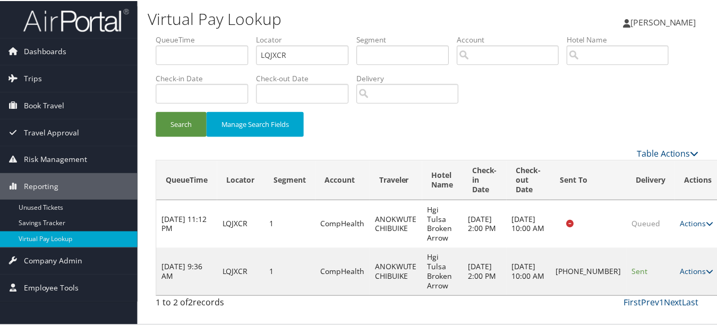
scroll to position [16, 0]
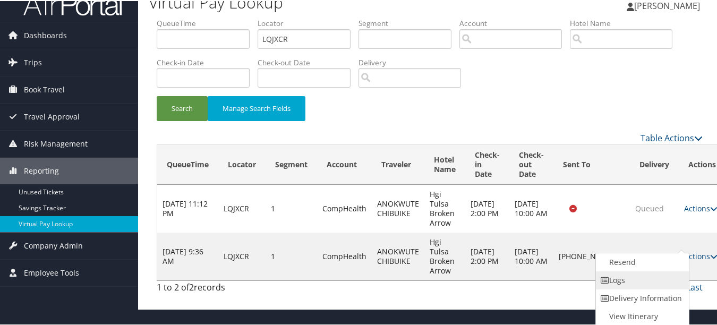
click at [664, 277] on link "Logs" at bounding box center [641, 279] width 91 height 18
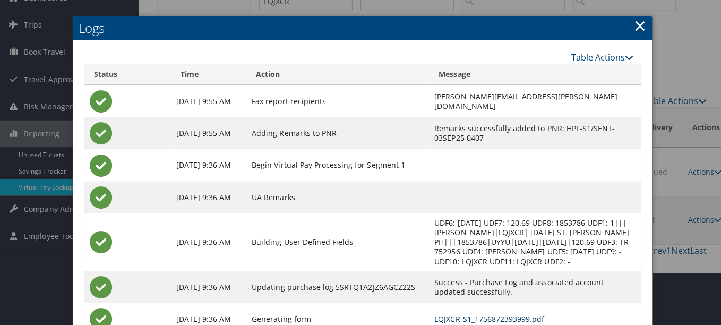
scroll to position [0, 0]
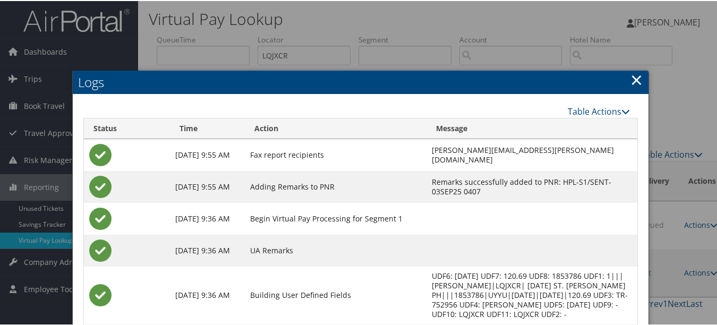
drag, startPoint x: 619, startPoint y: 80, endPoint x: 626, endPoint y: 79, distance: 6.9
click at [619, 79] on h2 "Logs" at bounding box center [360, 81] width 575 height 23
click at [635, 79] on link "×" at bounding box center [636, 78] width 12 height 21
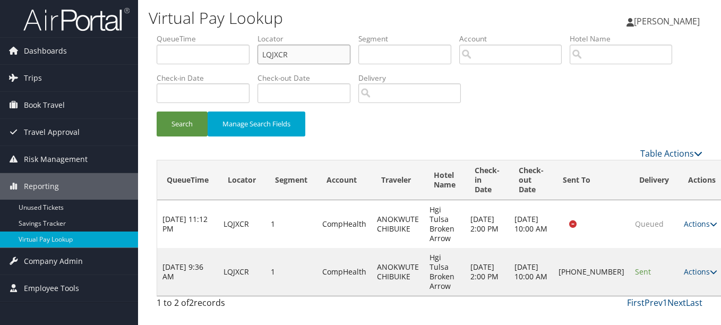
drag, startPoint x: 286, startPoint y: 56, endPoint x: 181, endPoint y: 55, distance: 104.6
click at [181, 33] on ul "QueueTime Locator LQJXCR Segment Account Traveler Hotel Name Check-in Date Chec…" at bounding box center [430, 33] width 546 height 0
paste input "OKNTSD"
click at [157, 111] on button "Search" at bounding box center [182, 123] width 51 height 25
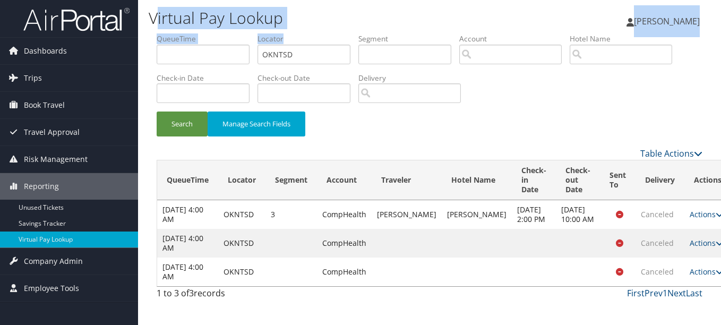
click at [153, 27] on div "Virtual Pay Lookup Luke Perry Luke Perry My Settings Travel Agency Contacts Vie…" at bounding box center [429, 162] width 583 height 325
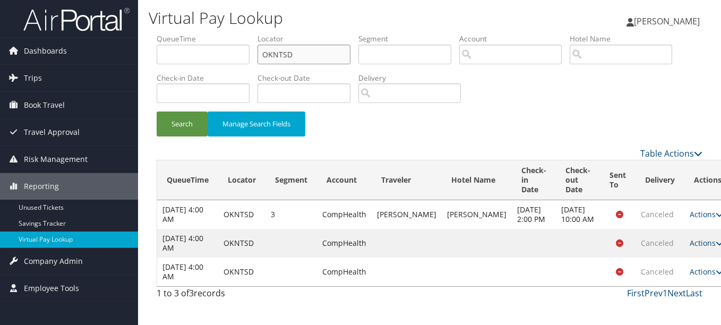
drag, startPoint x: 153, startPoint y: 27, endPoint x: 178, endPoint y: 51, distance: 34.9
click at [178, 33] on ul "QueueTime Locator OKNTSD Segment Account Traveler Hotel Name Check-in Date Chec…" at bounding box center [430, 33] width 546 height 0
paste input "UIJGXN"
click at [157, 111] on button "Search" at bounding box center [182, 123] width 51 height 25
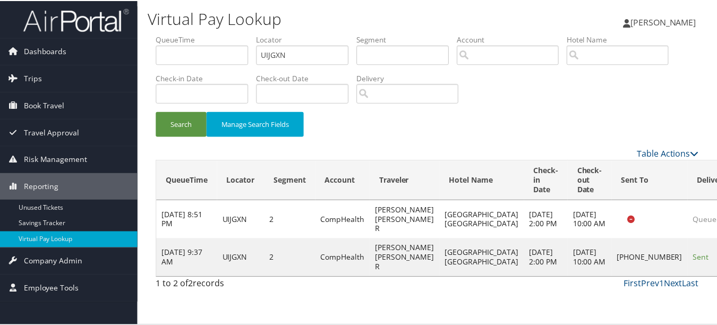
scroll to position [16, 0]
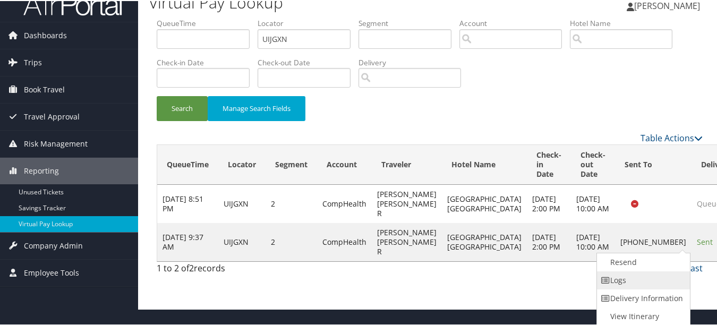
click at [678, 280] on link "Logs" at bounding box center [642, 279] width 91 height 18
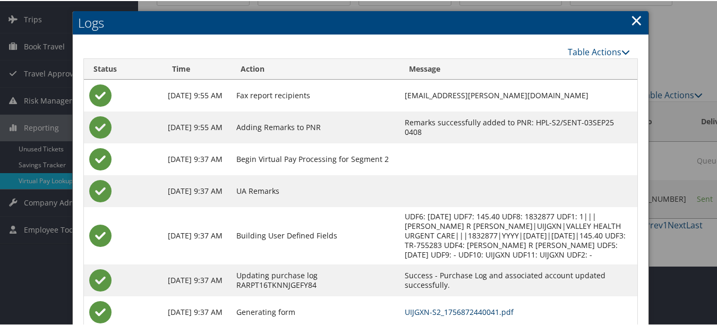
scroll to position [0, 0]
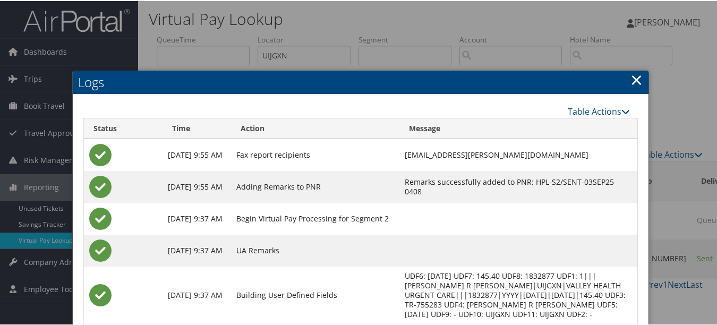
click at [630, 76] on link "×" at bounding box center [636, 78] width 12 height 21
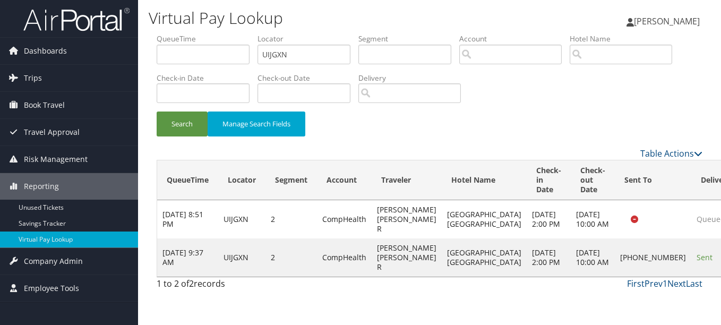
drag, startPoint x: 358, startPoint y: 55, endPoint x: 352, endPoint y: 55, distance: 5.8
click at [352, 55] on li "Locator UIJGXN" at bounding box center [307, 52] width 101 height 39
drag, startPoint x: 332, startPoint y: 55, endPoint x: 98, endPoint y: 57, distance: 234.1
click at [99, 57] on div "Dashboards AirPortal 360™ (Manager) My Travel Dashboard Trips Airtinerary® Look…" at bounding box center [360, 162] width 721 height 325
paste input "JSZZHW"
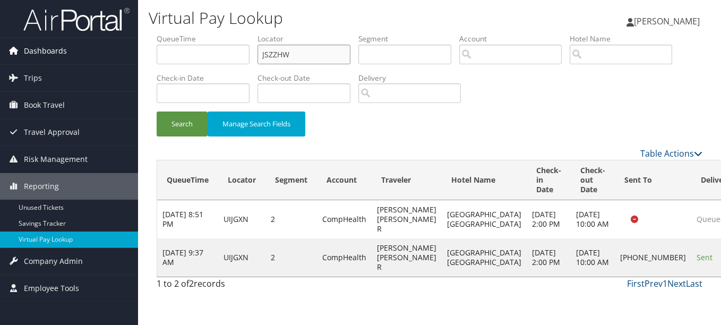
click at [157, 111] on button "Search" at bounding box center [182, 123] width 51 height 25
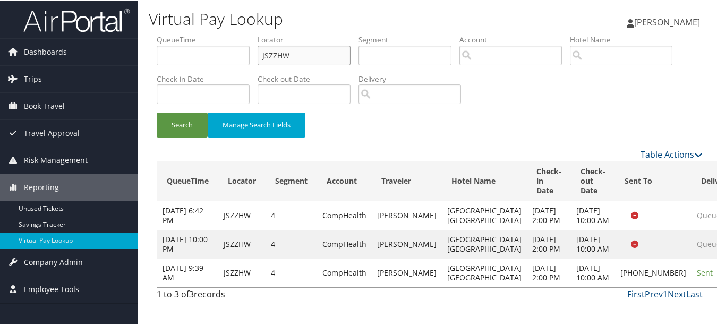
scroll to position [37, 0]
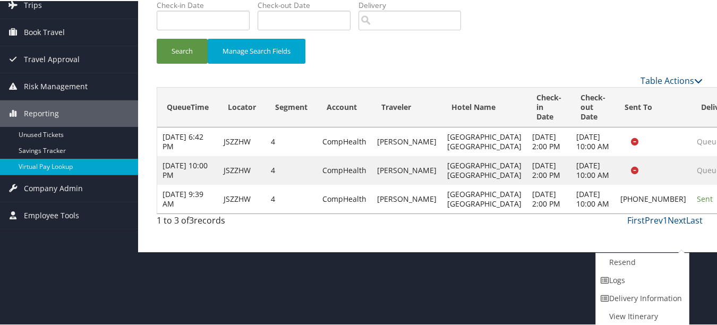
drag, startPoint x: 665, startPoint y: 285, endPoint x: 639, endPoint y: 276, distance: 27.4
click at [639, 276] on link "Logs" at bounding box center [641, 279] width 91 height 18
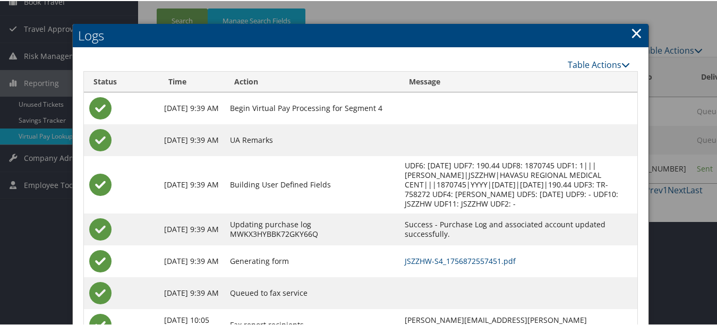
scroll to position [180, 0]
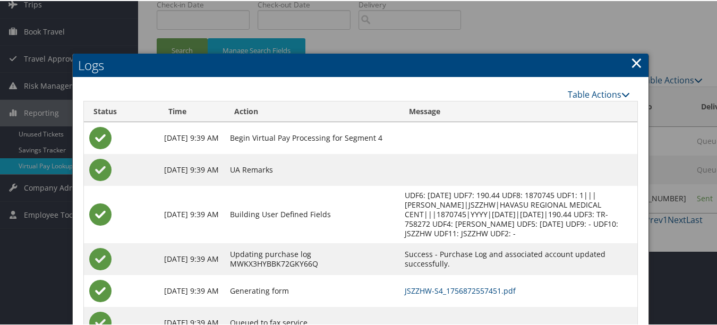
click at [636, 62] on link "×" at bounding box center [636, 61] width 12 height 21
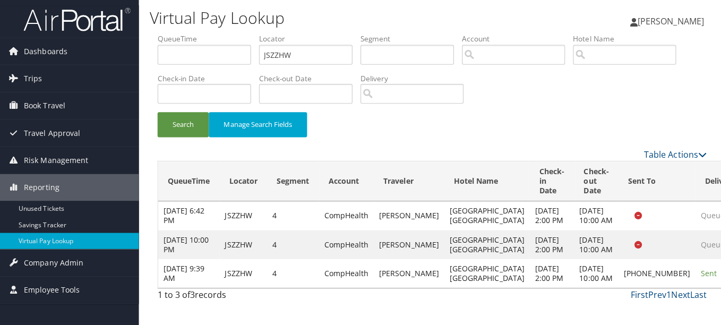
scroll to position [0, 0]
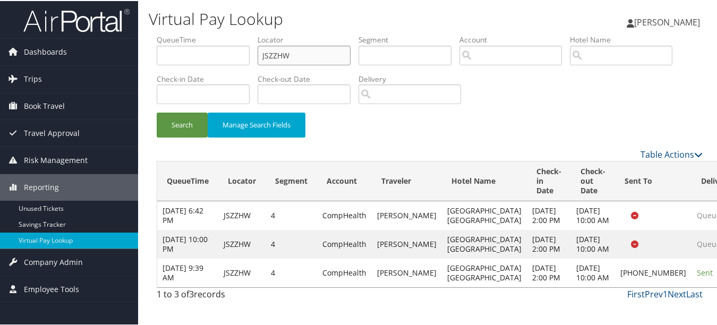
drag, startPoint x: 280, startPoint y: 56, endPoint x: 171, endPoint y: 56, distance: 109.4
click at [172, 33] on ul "QueueTime Locator JSZZHW Segment Account Traveler Hotel Name Check-in Date Chec…" at bounding box center [430, 33] width 546 height 0
paste input "AGCDKA"
click at [157, 111] on button "Search" at bounding box center [182, 123] width 51 height 25
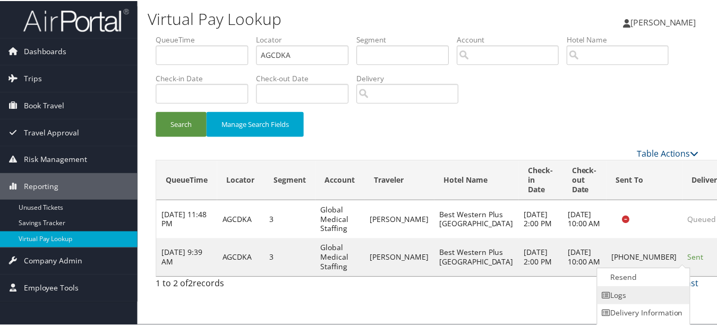
scroll to position [16, 0]
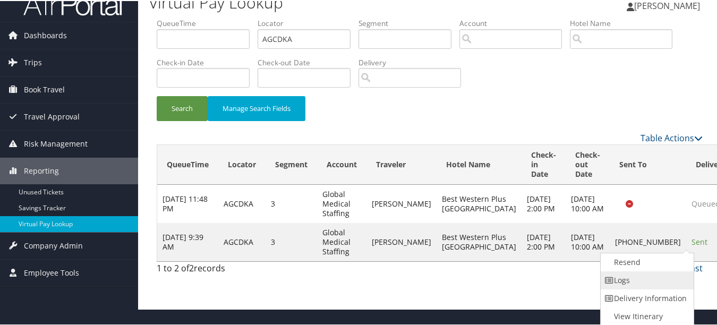
click at [658, 276] on link "Logs" at bounding box center [645, 279] width 91 height 18
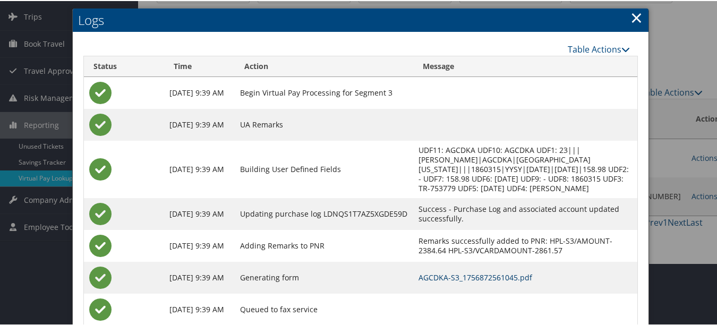
scroll to position [0, 0]
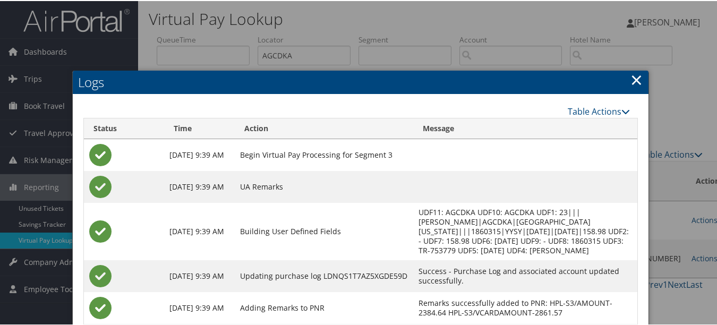
click at [632, 73] on link "×" at bounding box center [636, 78] width 12 height 21
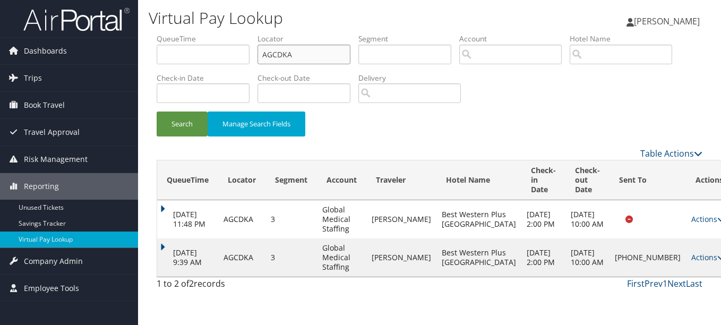
drag, startPoint x: 243, startPoint y: 54, endPoint x: 158, endPoint y: 53, distance: 84.9
click at [161, 33] on ul "QueueTime Locator AGCDKA Segment Account Traveler Hotel Name Check-in Date Chec…" at bounding box center [430, 33] width 546 height 0
paste input "EQXPSP"
click at [157, 111] on button "Search" at bounding box center [182, 123] width 51 height 25
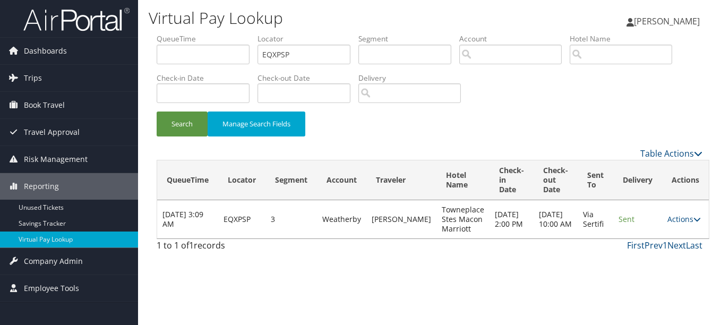
click at [662, 213] on td "Actions Resend Logs View Itinerary" at bounding box center [685, 219] width 47 height 38
click at [675, 221] on link "Actions" at bounding box center [683, 219] width 33 height 10
click at [669, 259] on link "Logs" at bounding box center [657, 253] width 67 height 18
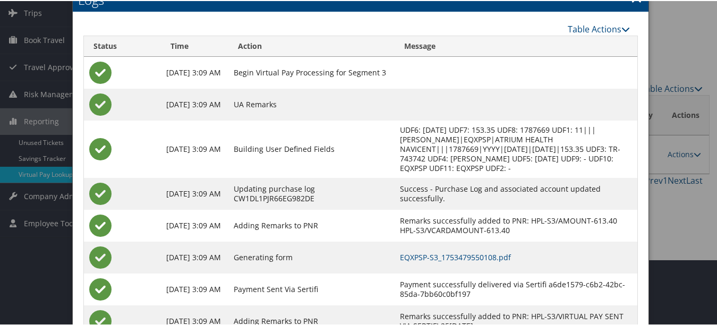
scroll to position [107, 0]
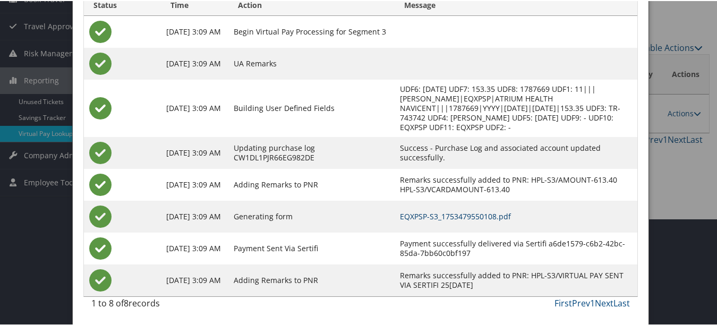
drag, startPoint x: 479, startPoint y: 216, endPoint x: 474, endPoint y: 212, distance: 6.5
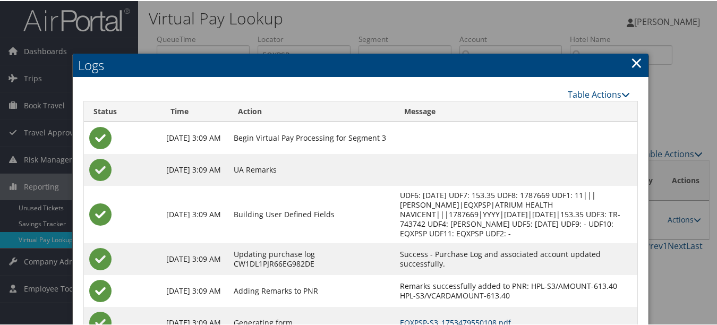
scroll to position [0, 0]
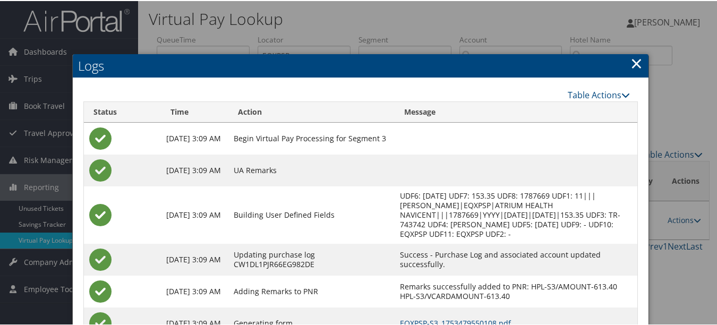
click at [625, 58] on h2 "Logs" at bounding box center [360, 64] width 575 height 23
click at [630, 58] on link "×" at bounding box center [636, 61] width 12 height 21
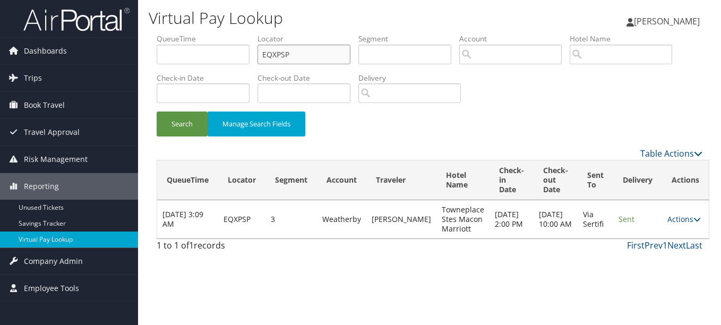
drag, startPoint x: 330, startPoint y: 59, endPoint x: 152, endPoint y: 58, distance: 177.8
click at [157, 33] on ul "QueueTime Locator EQXPSP Segment Account Traveler Hotel Name Check-in Date Chec…" at bounding box center [430, 33] width 546 height 0
paste input "NOYGMZ"
click at [157, 111] on button "Search" at bounding box center [182, 123] width 51 height 25
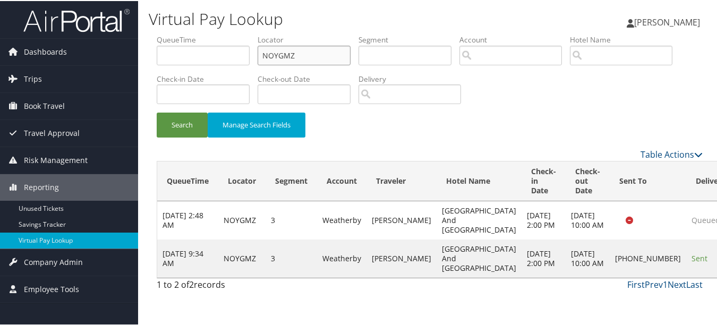
scroll to position [8, 0]
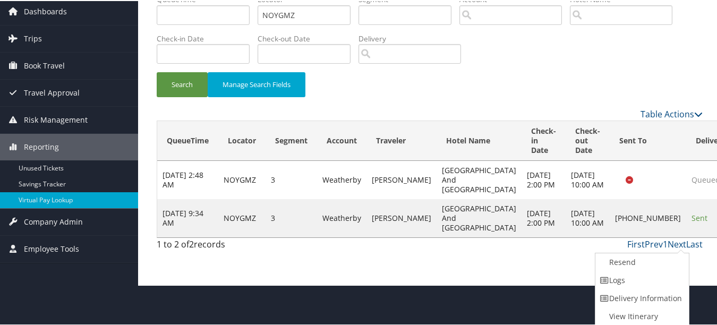
click at [672, 277] on link "Logs" at bounding box center [640, 279] width 91 height 18
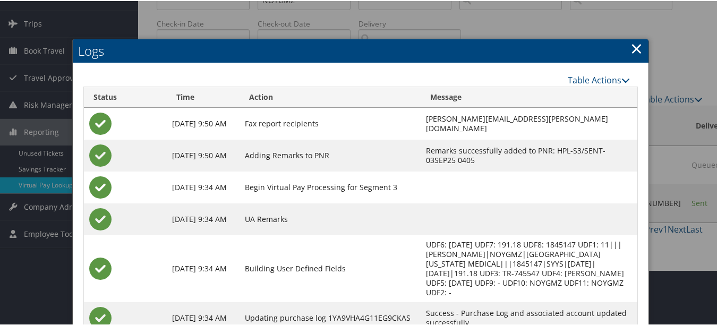
scroll to position [0, 0]
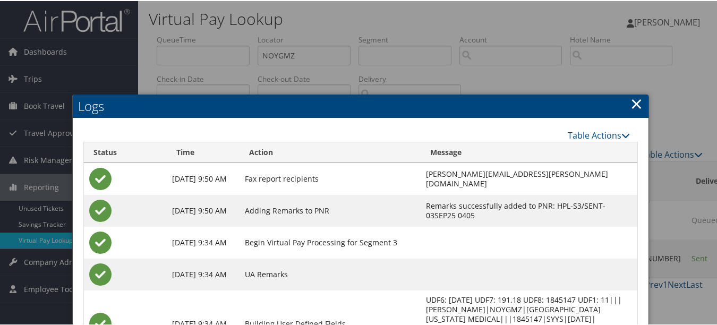
click at [647, 99] on div at bounding box center [360, 162] width 721 height 325
click at [630, 100] on link "×" at bounding box center [636, 102] width 12 height 21
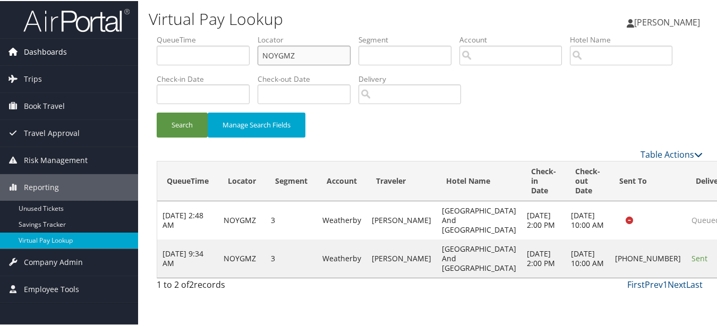
drag, startPoint x: 311, startPoint y: 54, endPoint x: 40, endPoint y: 50, distance: 270.2
click at [61, 50] on div "Dashboards AirPortal 360™ (Manager) My Travel Dashboard Trips Airtinerary® Look…" at bounding box center [360, 162] width 721 height 325
paste input "AUULRL"
click at [157, 111] on button "Search" at bounding box center [182, 123] width 51 height 25
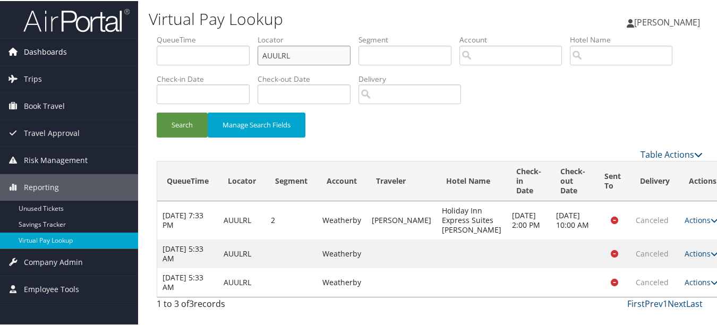
drag, startPoint x: 306, startPoint y: 58, endPoint x: 56, endPoint y: 53, distance: 249.5
click at [56, 53] on div "Dashboards AirPortal 360™ (Manager) My Travel Dashboard Trips Airtinerary® Look…" at bounding box center [360, 162] width 721 height 325
paste input "EWISAI"
click at [157, 111] on button "Search" at bounding box center [182, 123] width 51 height 25
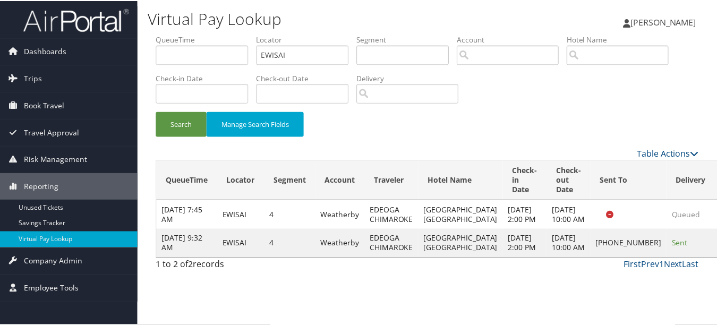
scroll to position [26, 0]
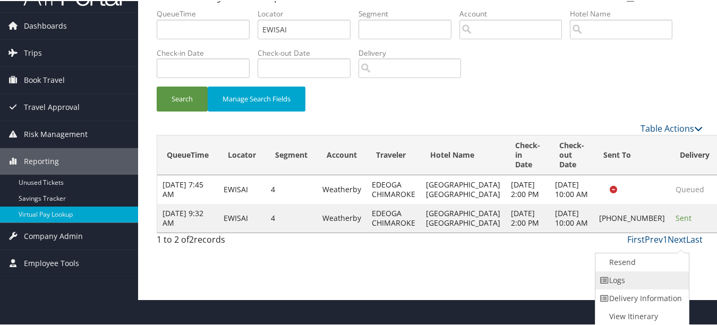
click at [642, 277] on link "Logs" at bounding box center [640, 279] width 91 height 18
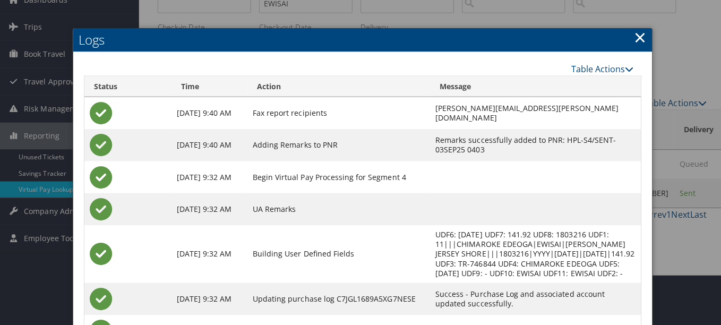
scroll to position [0, 0]
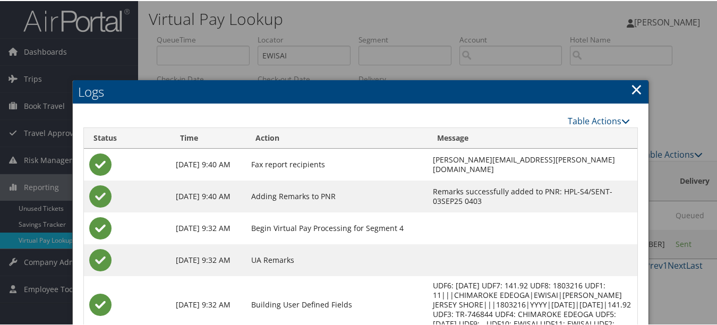
click at [630, 82] on link "×" at bounding box center [636, 88] width 12 height 21
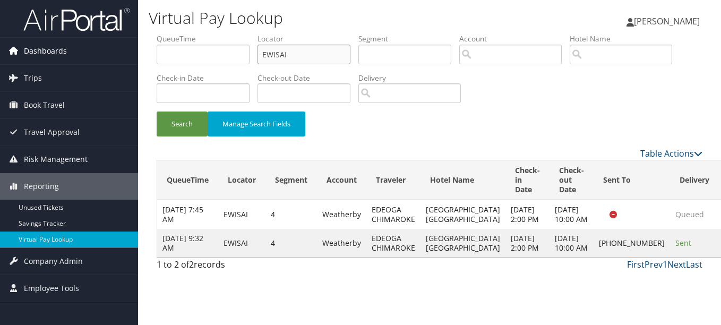
drag, startPoint x: 316, startPoint y: 56, endPoint x: 73, endPoint y: 56, distance: 242.6
click at [74, 56] on div "Dashboards AirPortal 360™ (Manager) My Travel Dashboard Trips Airtinerary® Look…" at bounding box center [360, 162] width 721 height 325
paste input "KTZDYD"
click at [157, 111] on button "Search" at bounding box center [182, 123] width 51 height 25
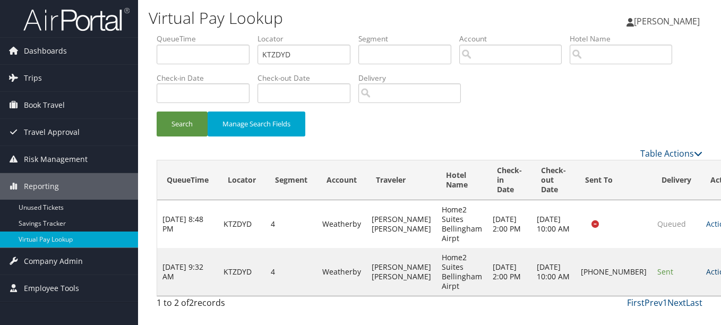
click at [706, 270] on link "Actions" at bounding box center [722, 271] width 33 height 10
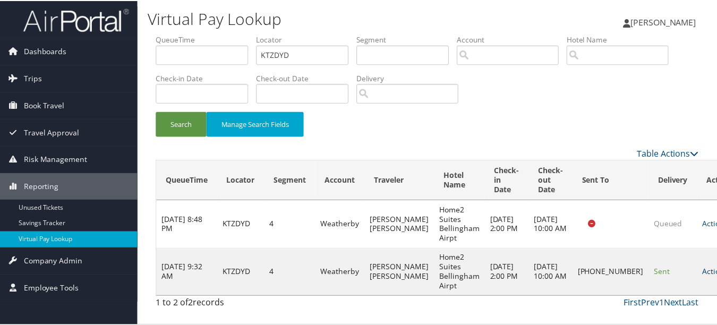
scroll to position [26, 0]
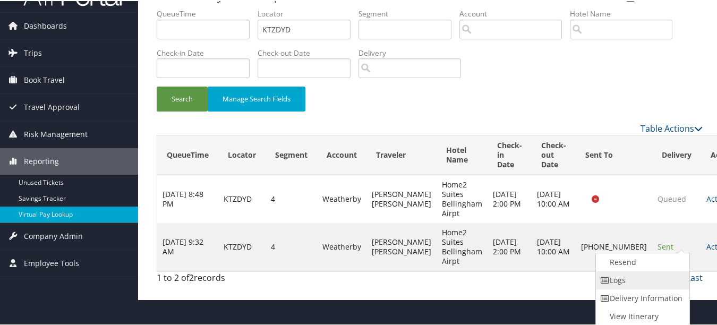
click at [664, 280] on link "Logs" at bounding box center [641, 279] width 91 height 18
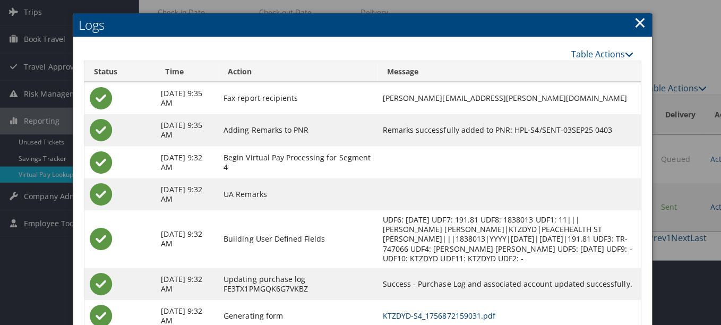
scroll to position [0, 0]
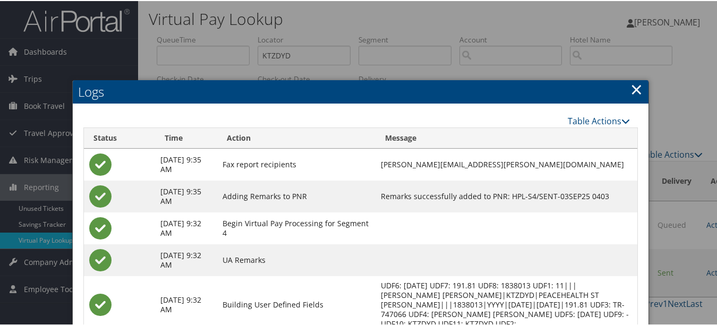
click at [630, 84] on link "×" at bounding box center [636, 88] width 12 height 21
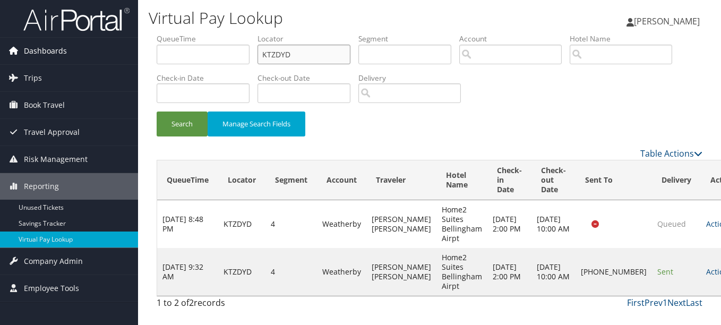
drag, startPoint x: 295, startPoint y: 56, endPoint x: 117, endPoint y: 53, distance: 177.3
click at [117, 53] on div "Dashboards AirPortal 360™ (Manager) My Travel Dashboard Trips Airtinerary® Look…" at bounding box center [360, 162] width 721 height 325
paste input "MNKJVS"
type input "MNKJVS"
click at [157, 111] on button "Search" at bounding box center [182, 123] width 51 height 25
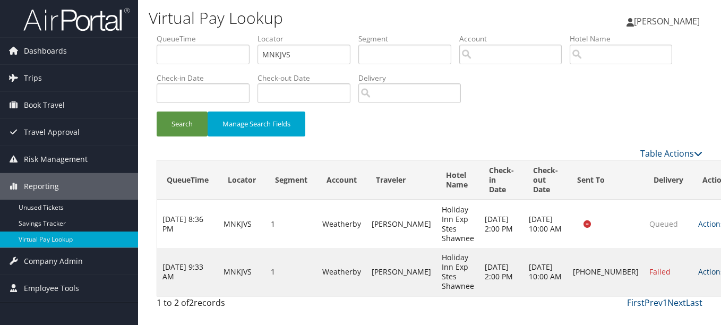
click at [698, 272] on link "Actions" at bounding box center [714, 271] width 33 height 10
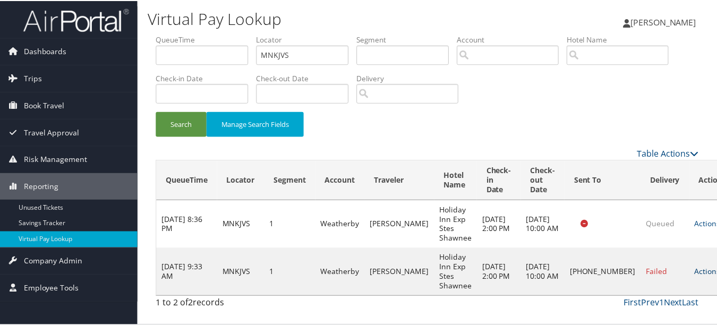
scroll to position [26, 0]
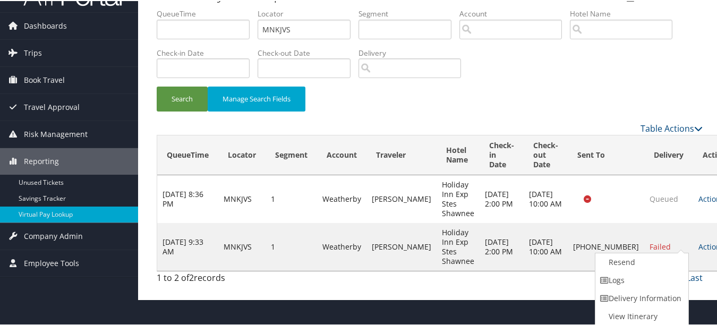
drag, startPoint x: 664, startPoint y: 279, endPoint x: 449, endPoint y: 231, distance: 219.7
click at [663, 280] on link "Logs" at bounding box center [640, 279] width 91 height 18
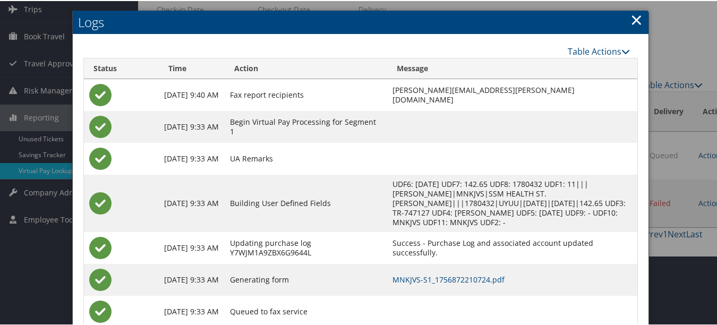
scroll to position [101, 0]
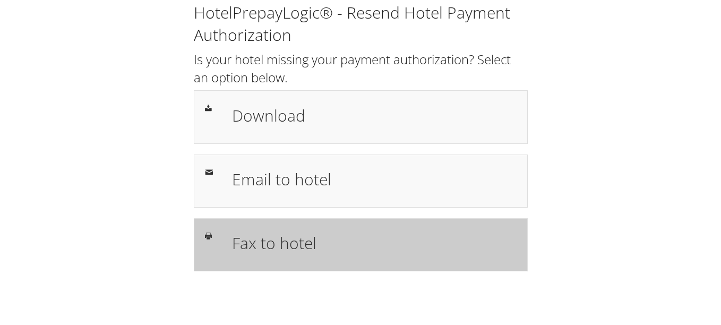
click at [377, 240] on h1 "Fax to hotel" at bounding box center [374, 243] width 285 height 24
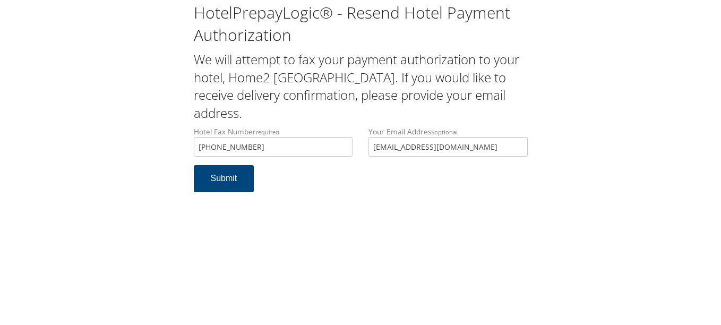
click at [326, 132] on div "Hotel Fax Number required [PHONE_NUMBER] Hotel fax number is required Your Emai…" at bounding box center [361, 145] width 350 height 39
drag, startPoint x: 263, startPoint y: 158, endPoint x: 257, endPoint y: 159, distance: 6.6
click at [262, 158] on form "Hotel Fax Number required +1 (719) 226-3441 Hotel fax number is required Your E…" at bounding box center [361, 164] width 334 height 76
click at [251, 165] on button "Submit" at bounding box center [224, 178] width 61 height 27
click at [368, 150] on form "Hotel Fax Number required [PHONE_NUMBER] Hotel fax number is required Your Emai…" at bounding box center [361, 164] width 334 height 76
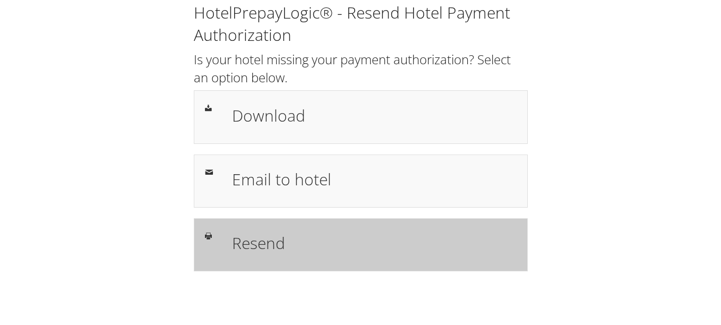
click at [376, 223] on div "Resend" at bounding box center [361, 244] width 334 height 53
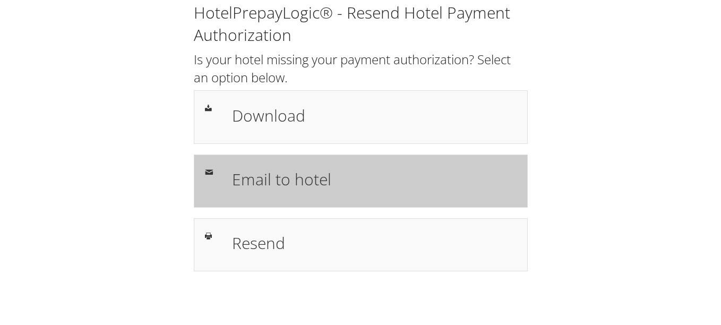
click at [227, 184] on div "Email to hotel" at bounding box center [374, 181] width 300 height 31
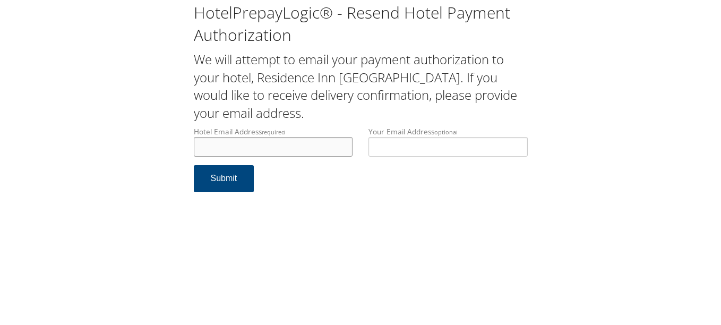
click at [279, 145] on input "Hotel Email Address required" at bounding box center [273, 147] width 159 height 20
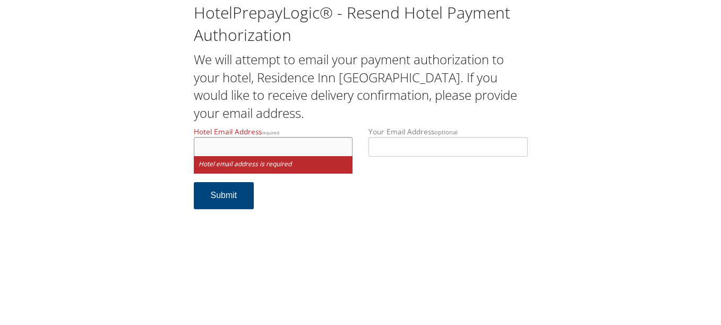
click at [228, 140] on input "Hotel Email Address required" at bounding box center [273, 147] width 159 height 20
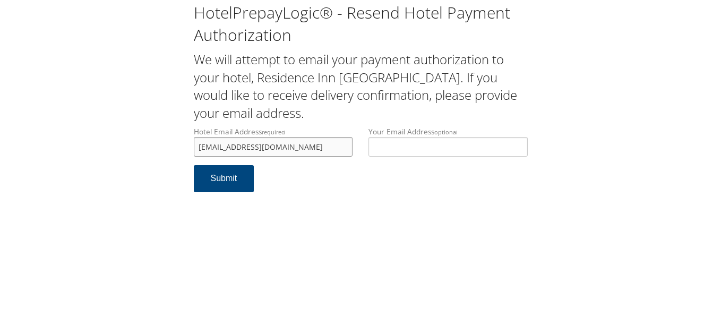
type input "salemresidenceinn@gmail.com"
click at [322, 204] on div "HotelPrepayLogic® - Resend Hotel Payment Authorization We will attempt to email…" at bounding box center [360, 162] width 721 height 325
click at [221, 171] on button "Submit" at bounding box center [224, 178] width 61 height 27
drag, startPoint x: 317, startPoint y: 153, endPoint x: 176, endPoint y: 149, distance: 140.7
click at [176, 149] on div "HotelPrepayLogic® - Resend Hotel Payment Authorization We will attempt to email…" at bounding box center [361, 101] width 700 height 203
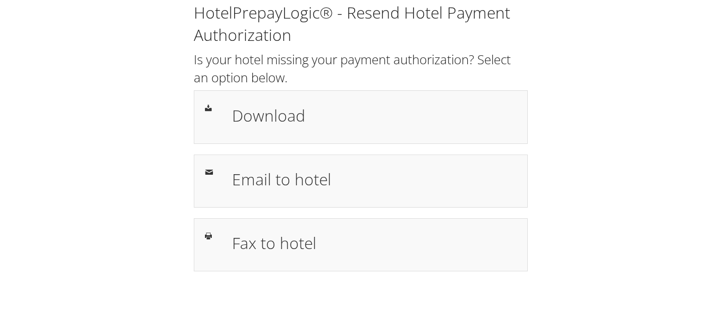
click at [613, 205] on div "HotelPrepayLogic® - Resend Hotel Payment Authorization Is your hotel missing yo…" at bounding box center [361, 141] width 700 height 282
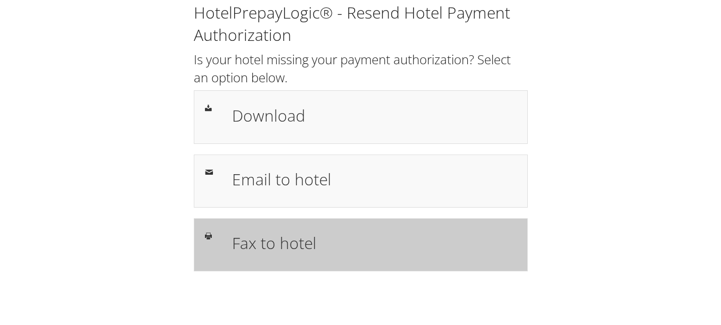
click at [342, 250] on h1 "Fax to hotel" at bounding box center [374, 243] width 285 height 24
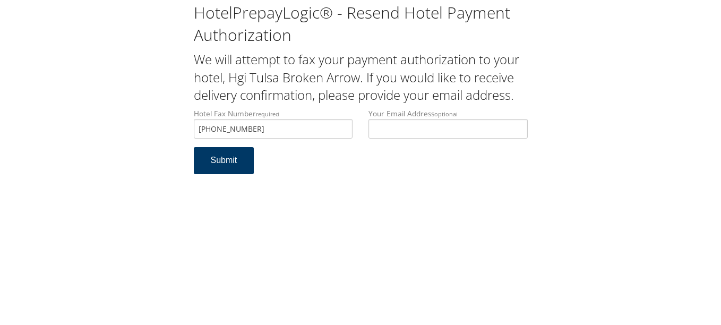
click at [221, 167] on button "Submit" at bounding box center [224, 160] width 61 height 27
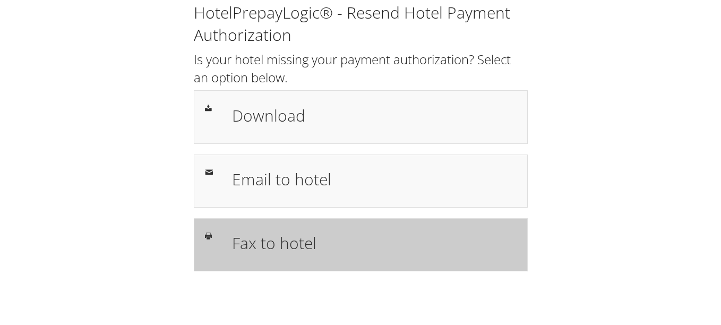
click at [328, 248] on h1 "Fax to hotel" at bounding box center [374, 243] width 285 height 24
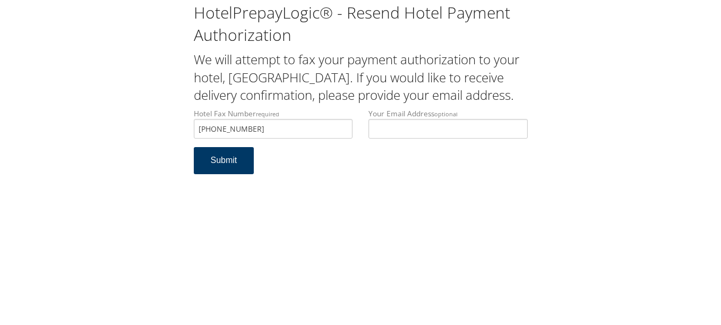
click at [228, 174] on button "Submit" at bounding box center [224, 160] width 61 height 27
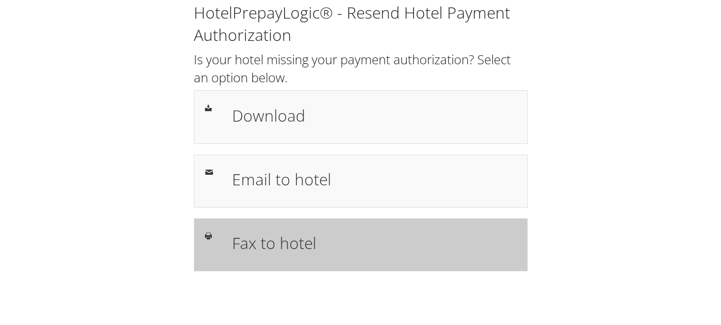
drag, startPoint x: 0, startPoint y: 0, endPoint x: 302, endPoint y: 228, distance: 378.6
click at [302, 228] on div "Fax to hotel" at bounding box center [361, 244] width 334 height 53
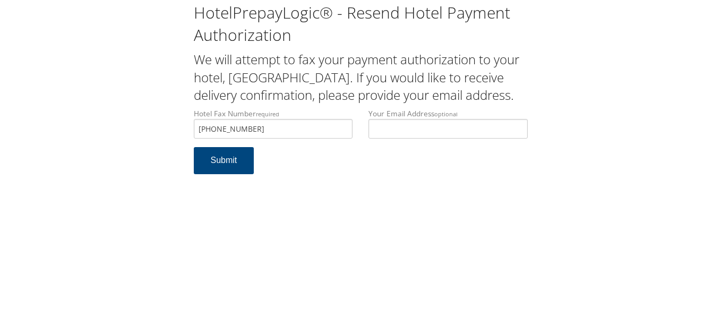
click at [358, 160] on form "Hotel Fax Number required [PHONE_NUMBER] Hotel fax number is required Your Emai…" at bounding box center [361, 146] width 334 height 76
drag, startPoint x: 208, startPoint y: 158, endPoint x: 204, endPoint y: 164, distance: 6.9
click at [208, 159] on button "Submit" at bounding box center [224, 160] width 61 height 27
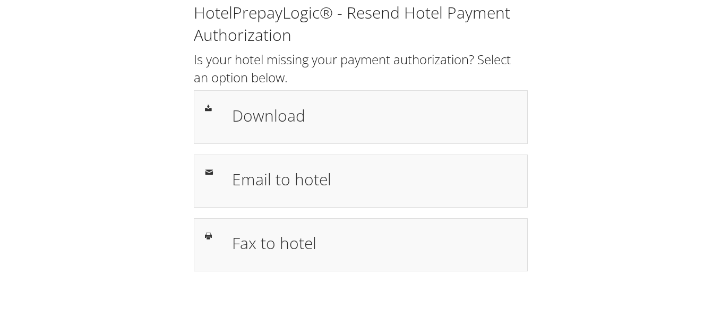
click at [660, 199] on div "HotelPrepayLogic® - Resend Hotel Payment Authorization Is your hotel missing yo…" at bounding box center [361, 141] width 700 height 282
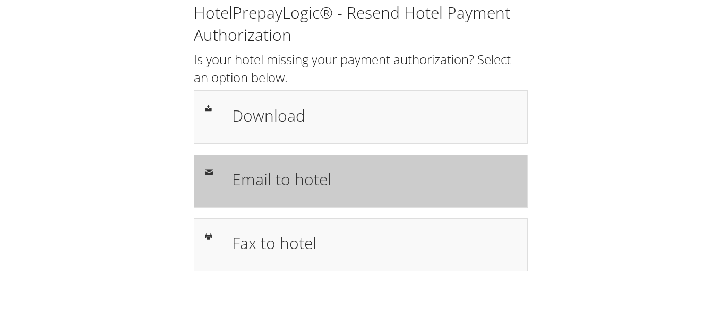
click at [282, 202] on div "Email to hotel" at bounding box center [361, 180] width 334 height 53
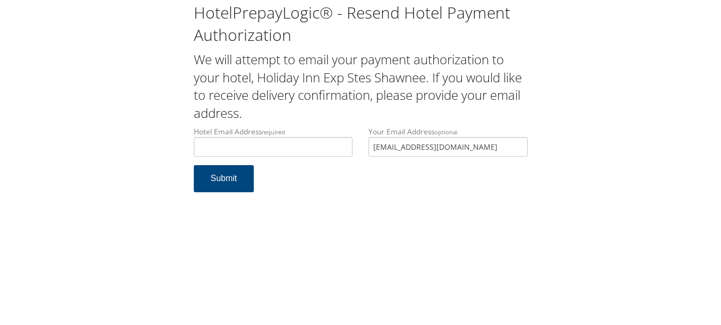
click at [369, 144] on input "MJUSTINPARKS@GMAIL.COM" at bounding box center [447, 147] width 159 height 20
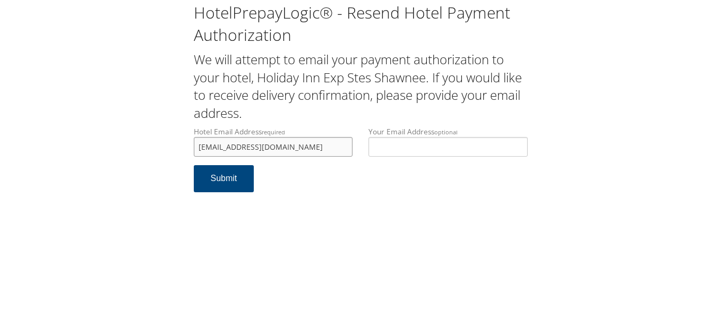
type input "shina@premierhotels.us"
click at [386, 199] on form "Hotel Email Address required shina@premierhotels.us Hotel email address is requ…" at bounding box center [361, 164] width 334 height 76
click at [232, 176] on button "Submit" at bounding box center [224, 178] width 61 height 27
drag, startPoint x: 120, startPoint y: 140, endPoint x: 66, endPoint y: 140, distance: 53.6
click at [66, 140] on div "HotelPrepayLogic® - Resend Hotel Payment Authorization We will attempt to email…" at bounding box center [361, 101] width 700 height 203
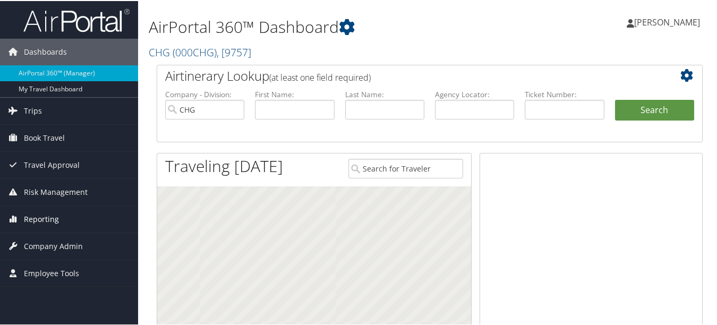
click at [53, 222] on span "Reporting" at bounding box center [41, 218] width 35 height 27
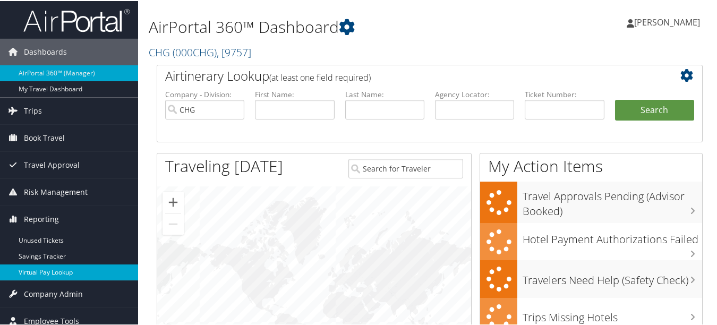
click at [56, 278] on link "Virtual Pay Lookup" at bounding box center [69, 271] width 138 height 16
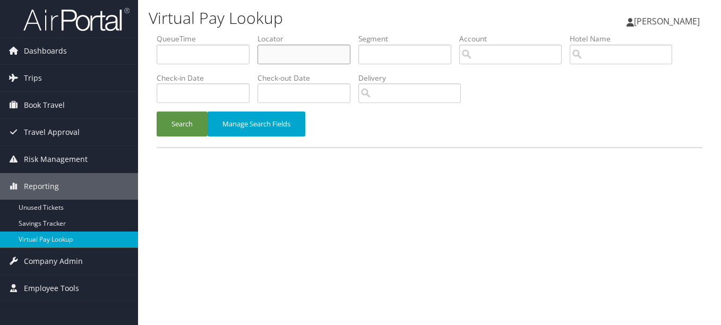
click at [316, 47] on input "text" at bounding box center [303, 55] width 93 height 20
paste input "OLAKMV"
click at [157, 111] on button "Search" at bounding box center [182, 123] width 51 height 25
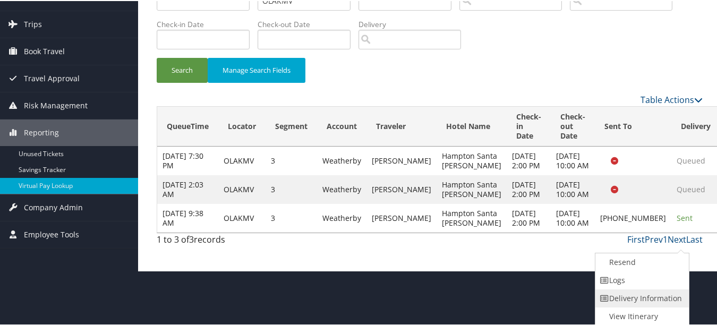
click at [659, 294] on link "Delivery Information" at bounding box center [640, 297] width 91 height 18
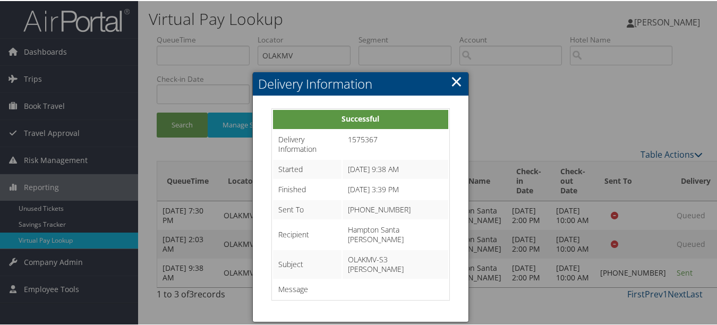
click at [452, 70] on link "×" at bounding box center [456, 80] width 12 height 21
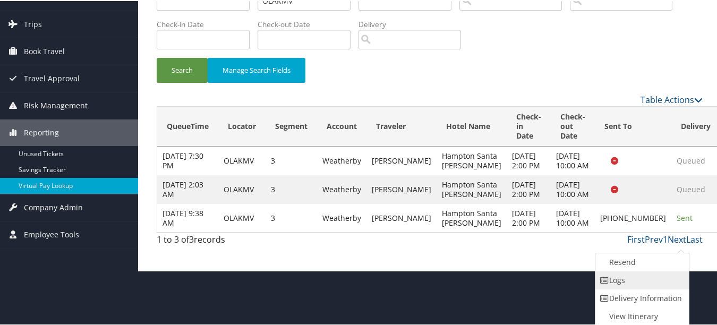
click at [658, 286] on link "Logs" at bounding box center [640, 279] width 91 height 18
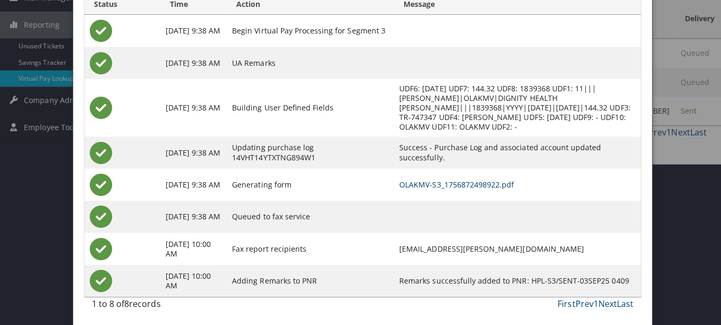
scroll to position [0, 0]
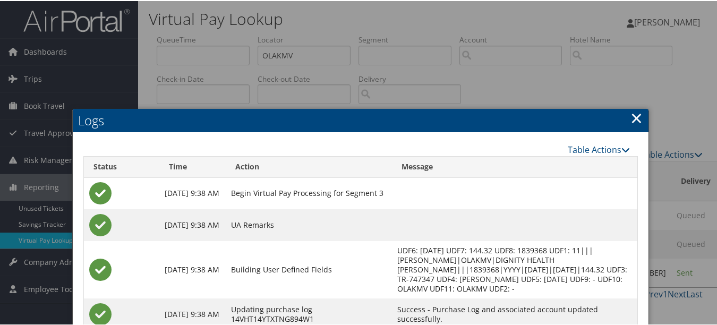
drag, startPoint x: 635, startPoint y: 113, endPoint x: 630, endPoint y: 118, distance: 7.1
click at [636, 113] on link "×" at bounding box center [636, 116] width 12 height 21
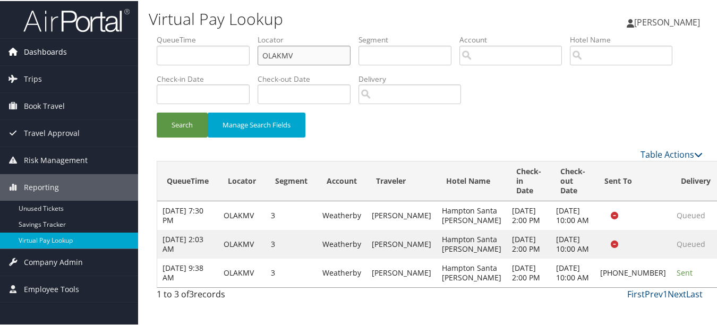
drag, startPoint x: 131, startPoint y: 55, endPoint x: 16, endPoint y: 55, distance: 114.7
click at [16, 55] on div "Dashboards AirPortal 360™ (Manager) My Travel Dashboard Trips Airtinerary® Look…" at bounding box center [360, 162] width 721 height 325
paste input "QCCZON"
type input "QCCZON"
click at [157, 111] on button "Search" at bounding box center [182, 123] width 51 height 25
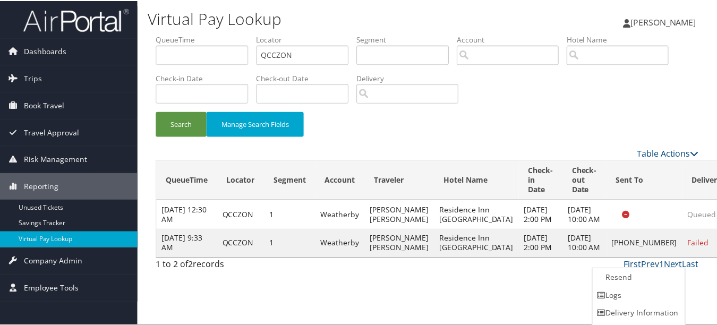
scroll to position [16, 0]
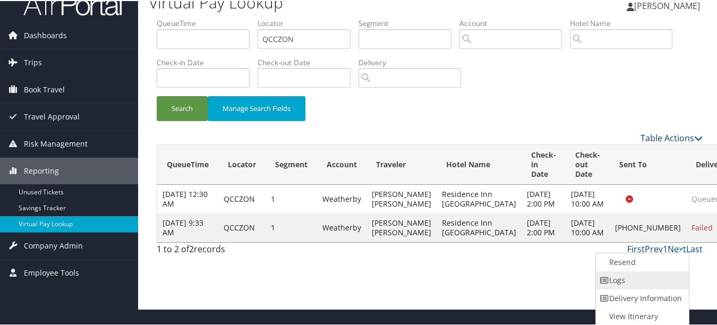
click at [656, 270] on link "Logs" at bounding box center [641, 279] width 91 height 18
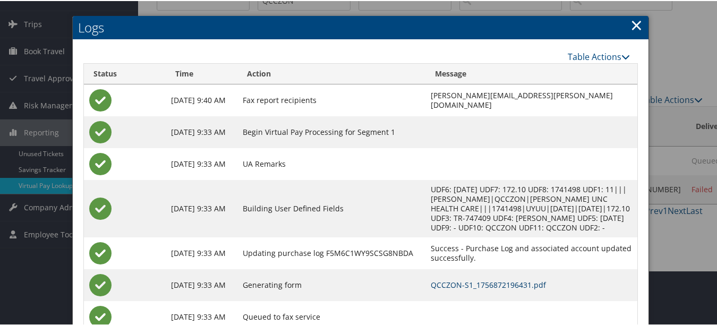
scroll to position [91, 0]
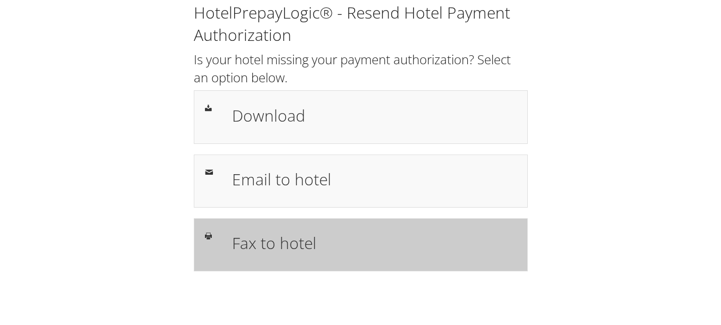
click at [338, 231] on h1 "Fax to hotel" at bounding box center [374, 243] width 285 height 24
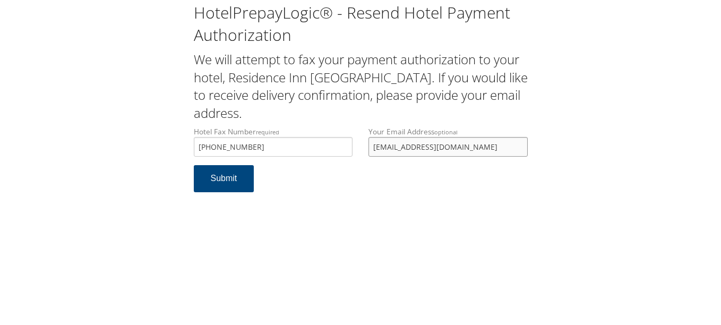
drag, startPoint x: 501, startPoint y: 154, endPoint x: 341, endPoint y: 152, distance: 159.3
click at [341, 152] on div "Hotel Fax Number required [PHONE_NUMBER] Hotel fax number is required Your Emai…" at bounding box center [361, 145] width 350 height 39
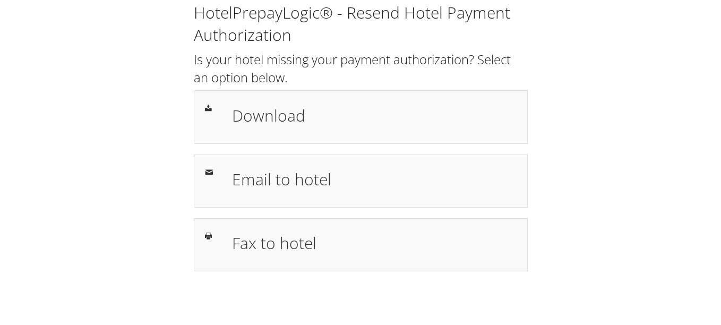
click at [321, 178] on h1 "Email to hotel" at bounding box center [374, 179] width 285 height 24
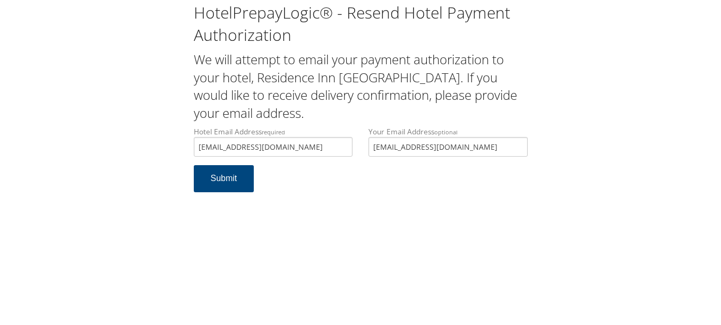
type input "[EMAIL_ADDRESS][DOMAIN_NAME]"
drag, startPoint x: 512, startPoint y: 148, endPoint x: 299, endPoint y: 148, distance: 212.3
click at [299, 148] on div "Hotel Email Address required [EMAIL_ADDRESS][DOMAIN_NAME] Hotel email address i…" at bounding box center [361, 145] width 350 height 39
click at [286, 212] on div "HotelPrepayLogic® - Resend Hotel Payment Authorization We will attempt to email…" at bounding box center [360, 162] width 721 height 325
click at [232, 174] on button "Submit" at bounding box center [224, 178] width 61 height 27
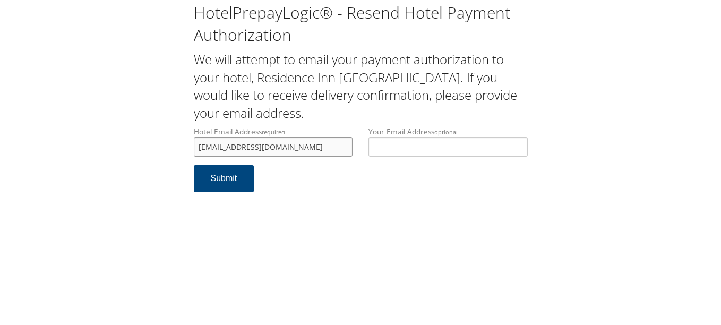
drag, startPoint x: 310, startPoint y: 148, endPoint x: 178, endPoint y: 143, distance: 131.7
click at [178, 143] on div "HotelPrepayLogic® - Resend Hotel Payment Authorization We will attempt to email…" at bounding box center [361, 101] width 700 height 203
